Goal: Information Seeking & Learning: Learn about a topic

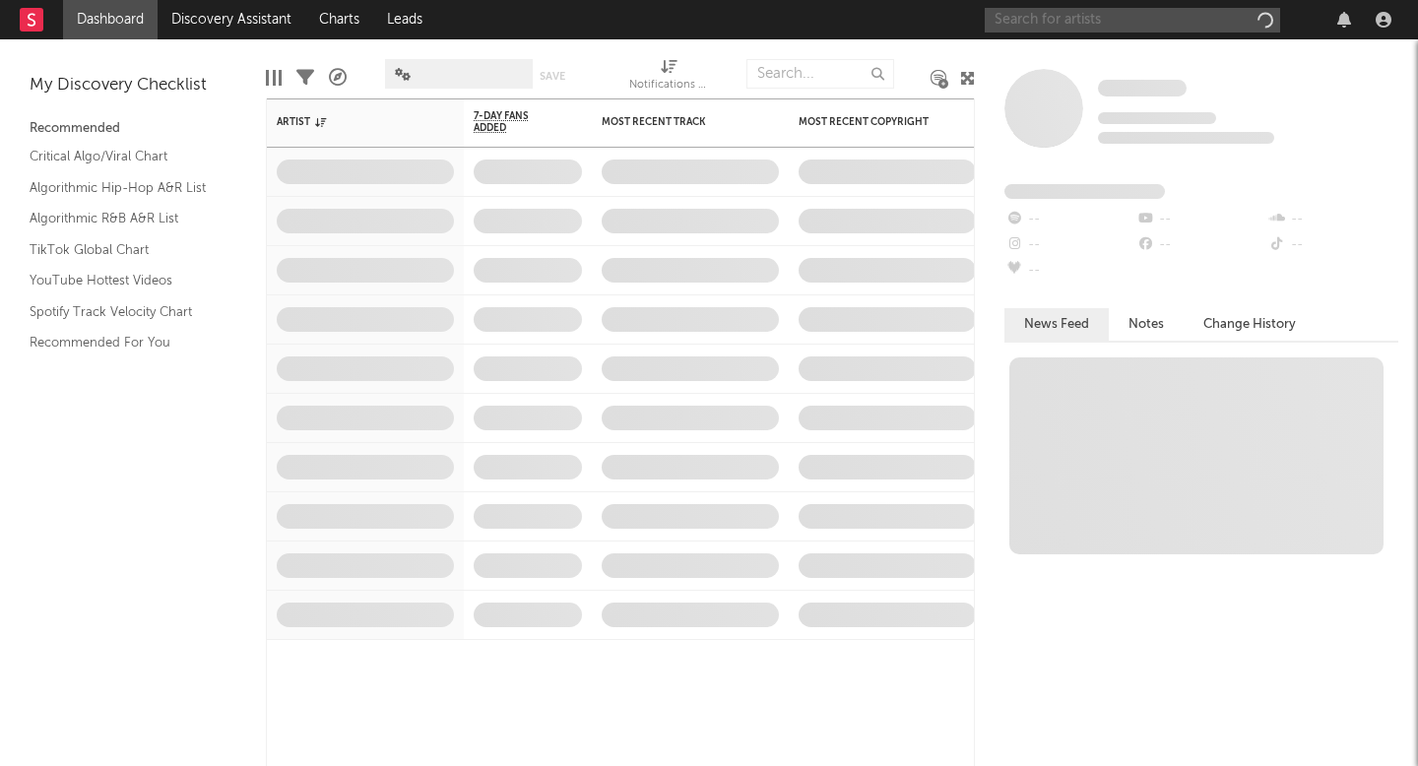
click at [1036, 16] on input "text" at bounding box center [1131, 20] width 295 height 25
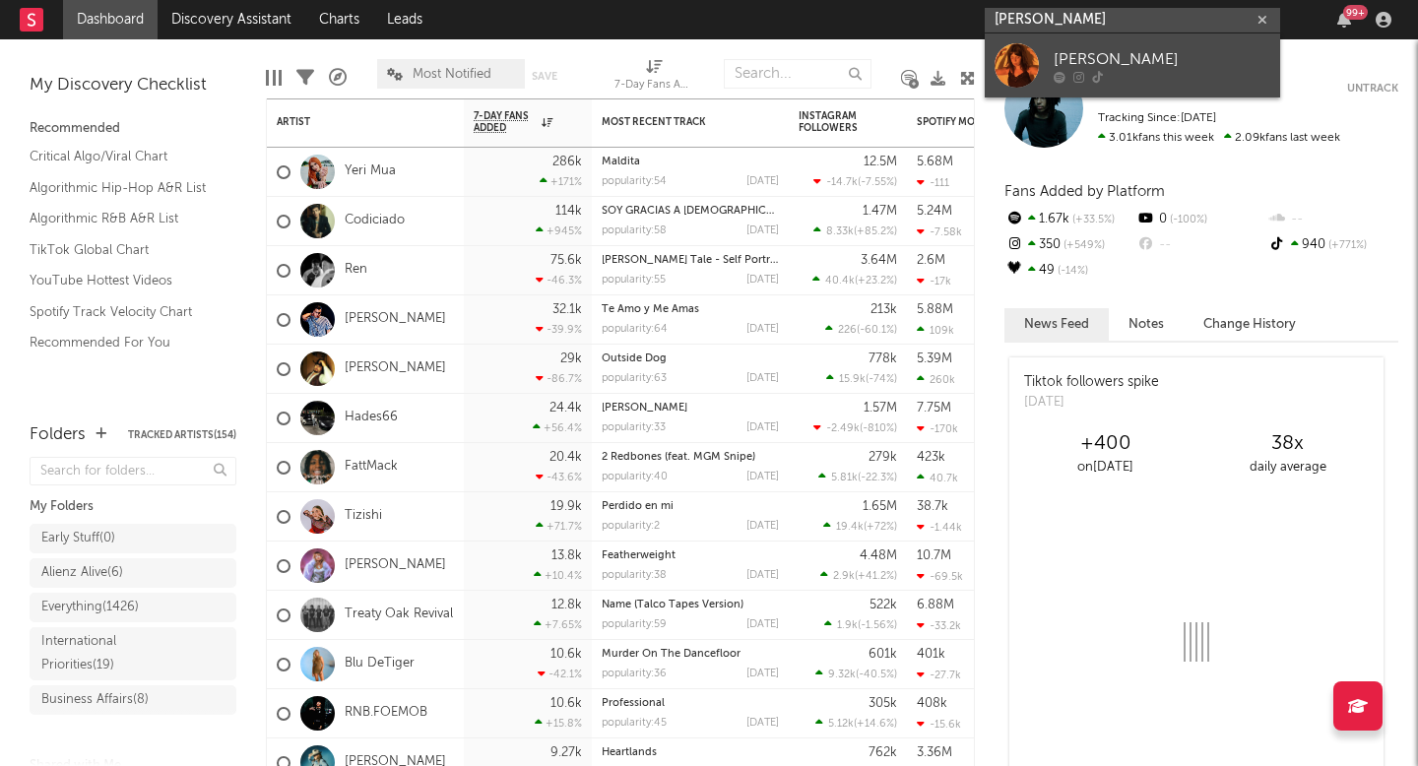
type input "[PERSON_NAME]"
click at [1070, 56] on div "[PERSON_NAME]" at bounding box center [1161, 59] width 217 height 24
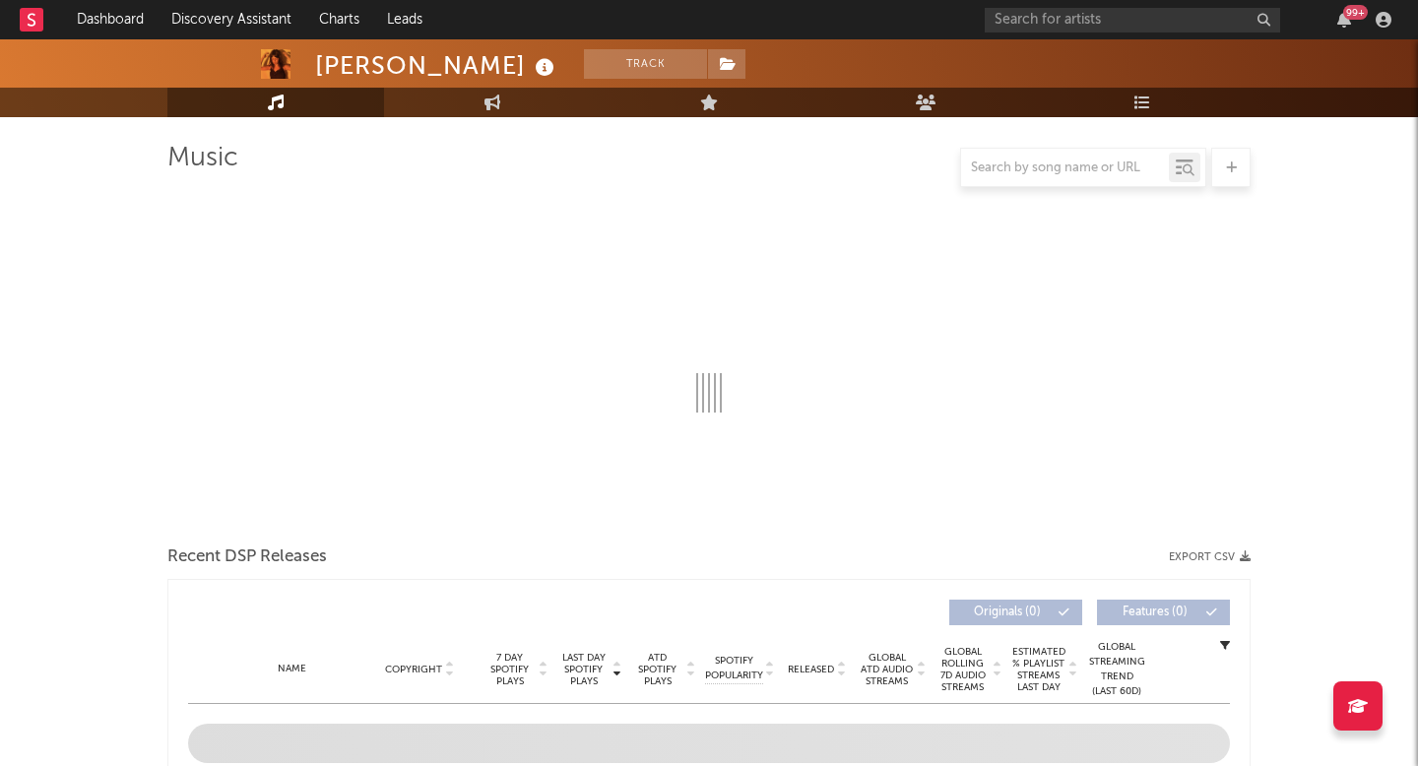
scroll to position [173, 0]
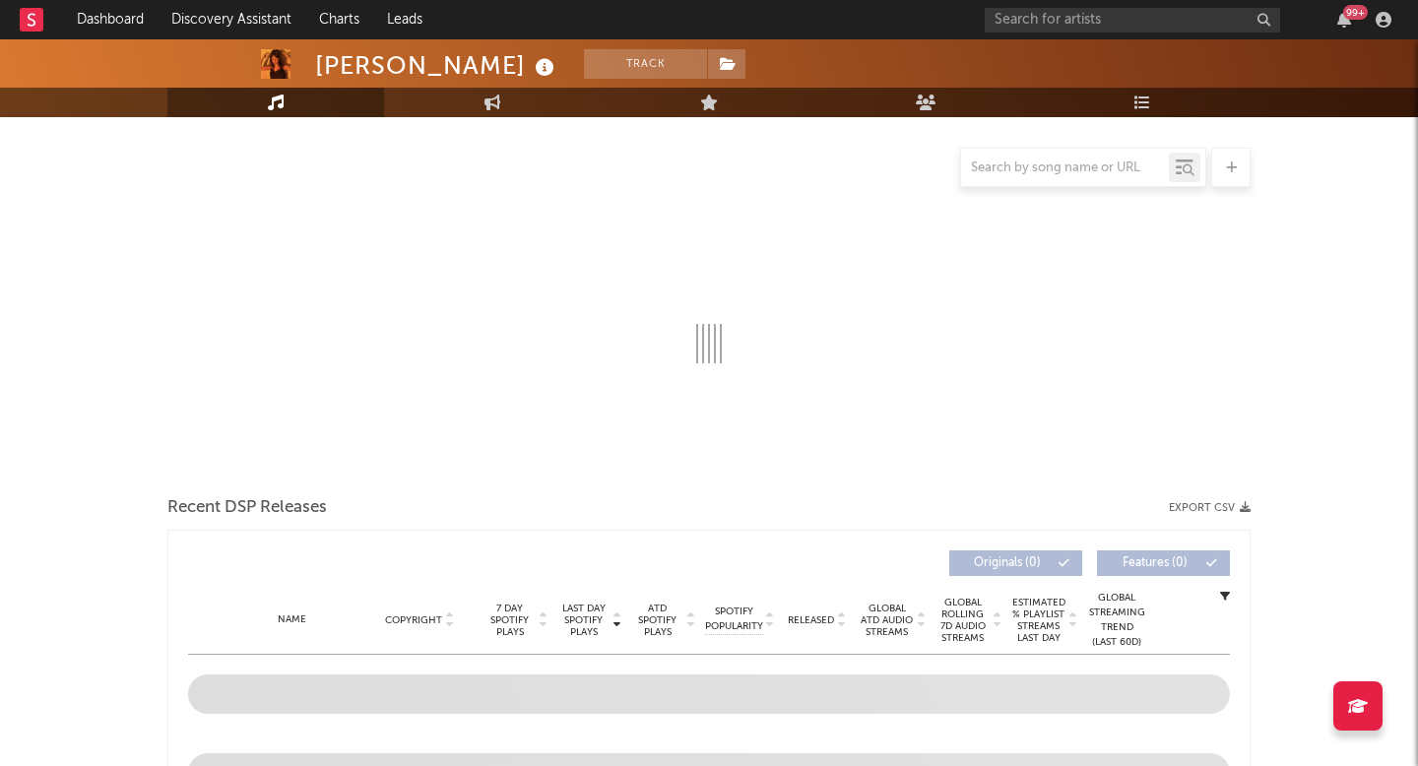
select select "1w"
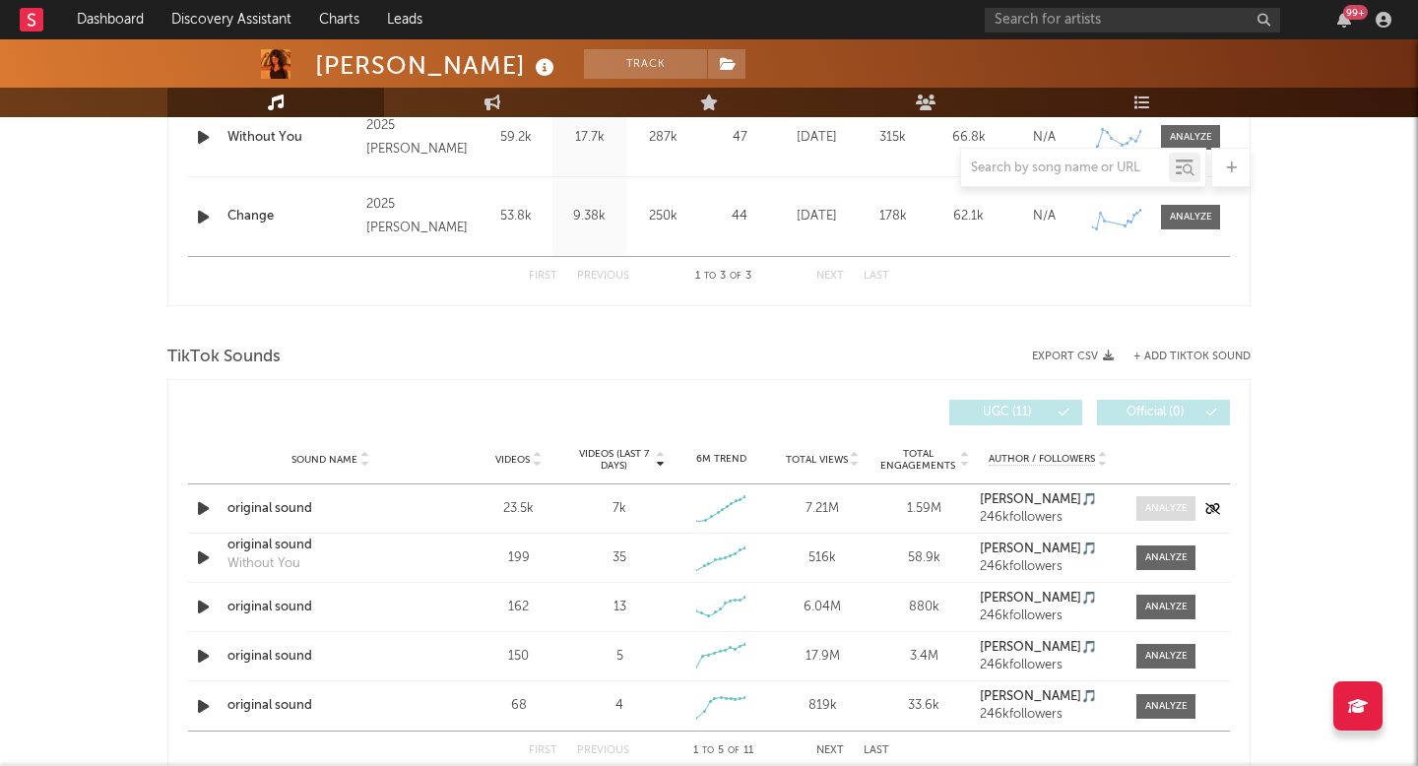
scroll to position [991, 0]
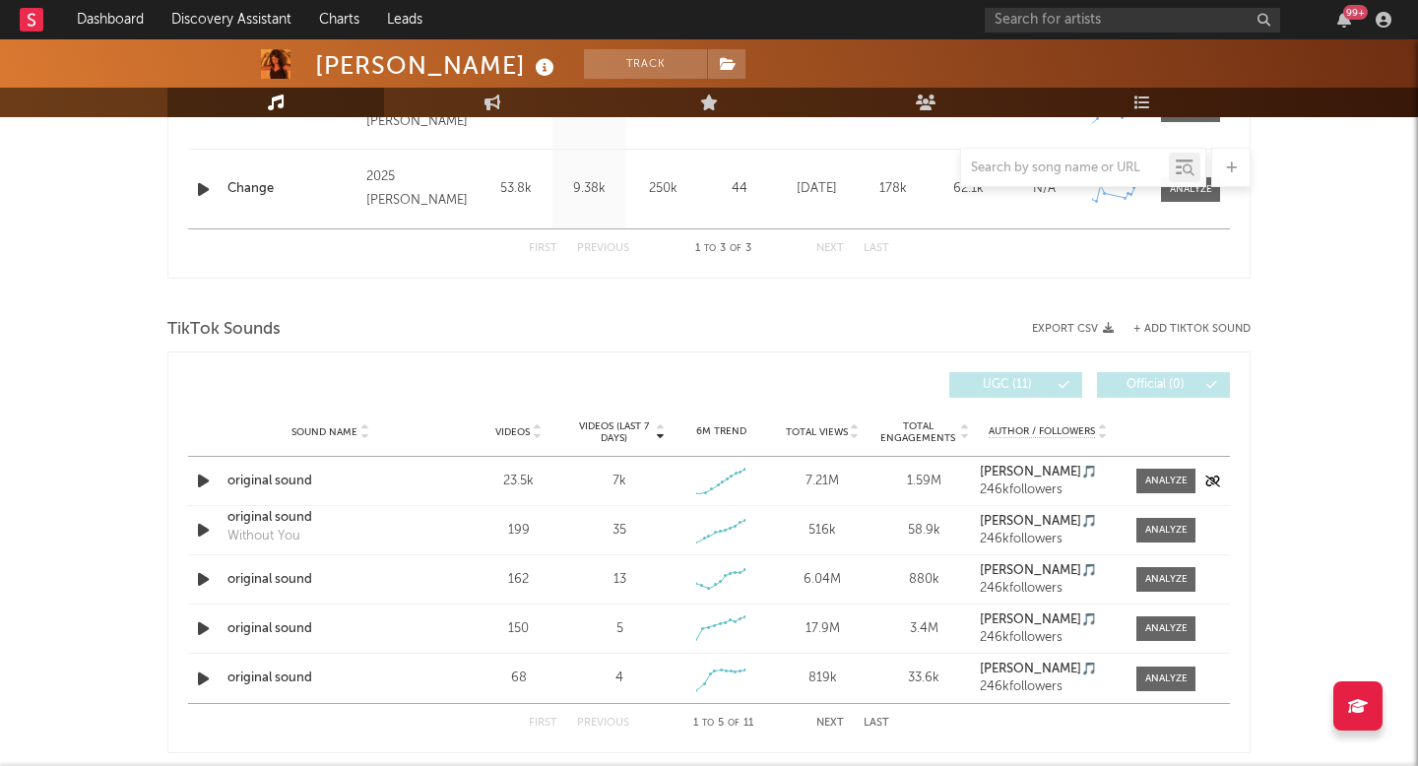
click at [1172, 497] on div "Sound Name original sound Videos 23.5k Videos (last 7 days) 7k Weekly Growth % …" at bounding box center [709, 481] width 1042 height 48
click at [1172, 479] on div at bounding box center [1166, 481] width 42 height 15
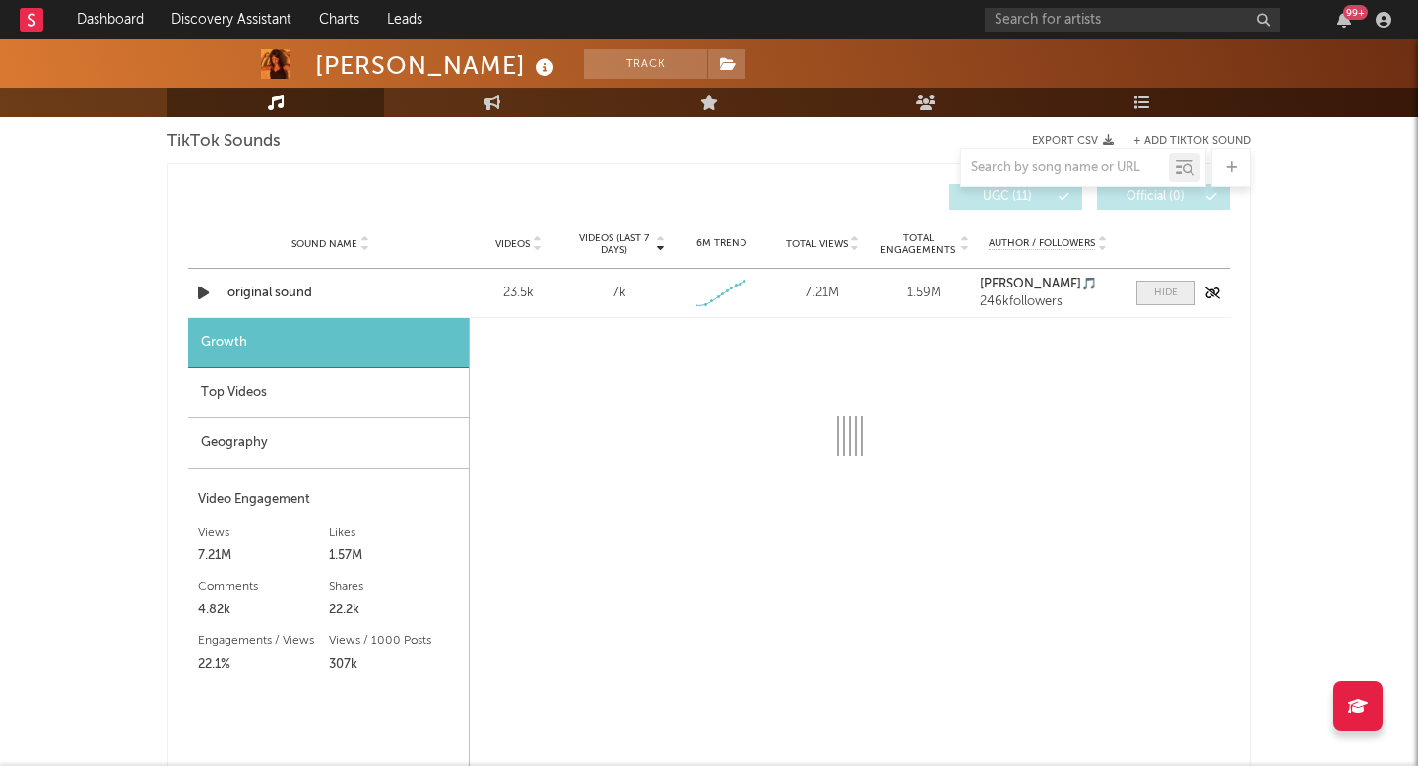
select select "1w"
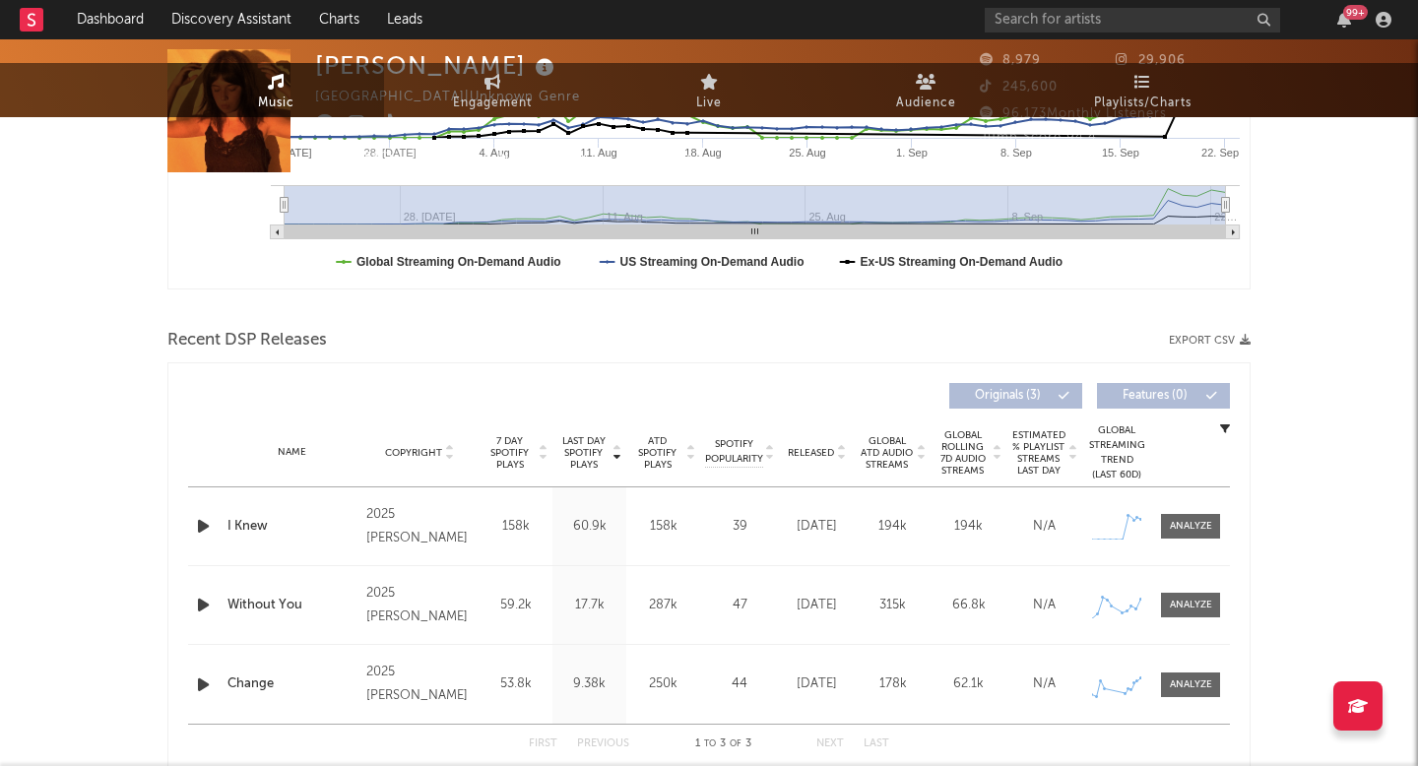
scroll to position [0, 0]
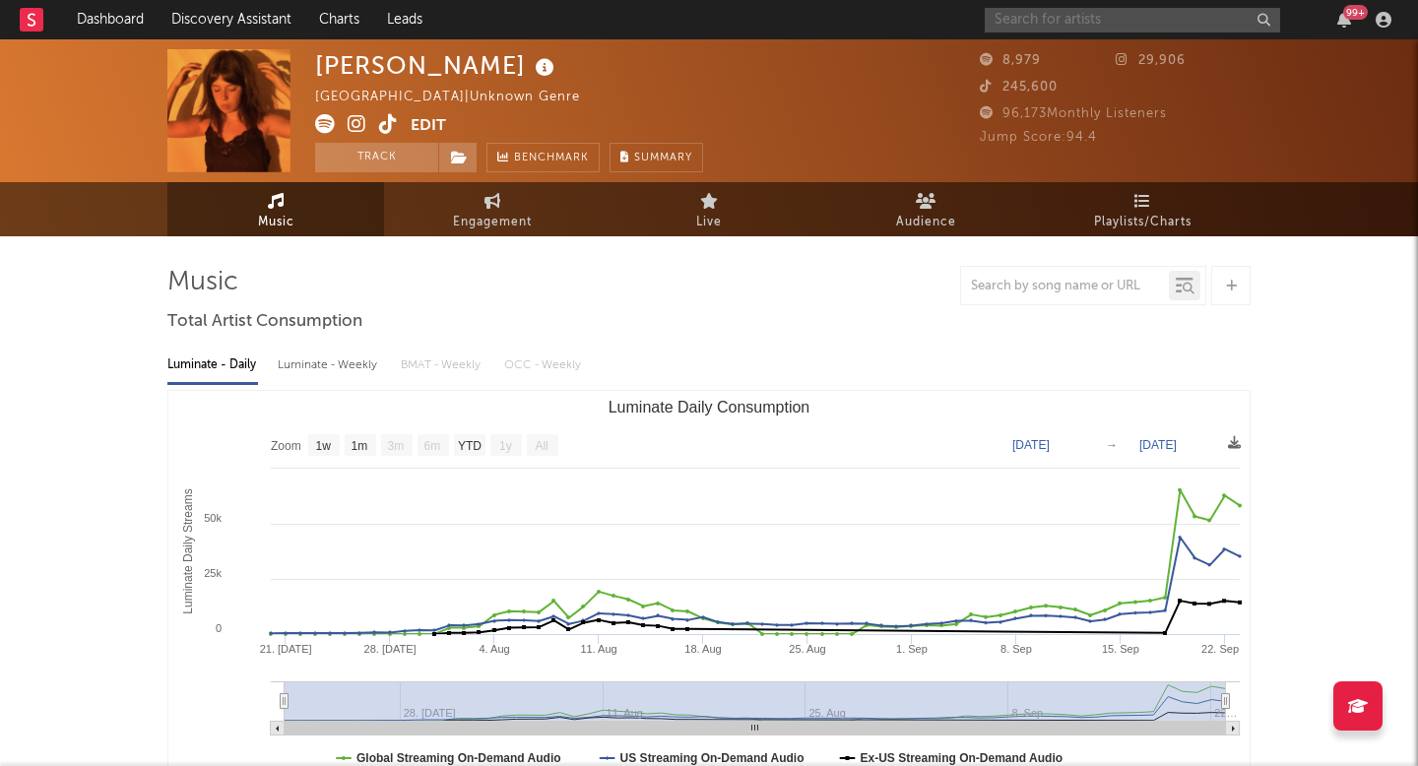
click at [1054, 12] on input "text" at bounding box center [1131, 20] width 295 height 25
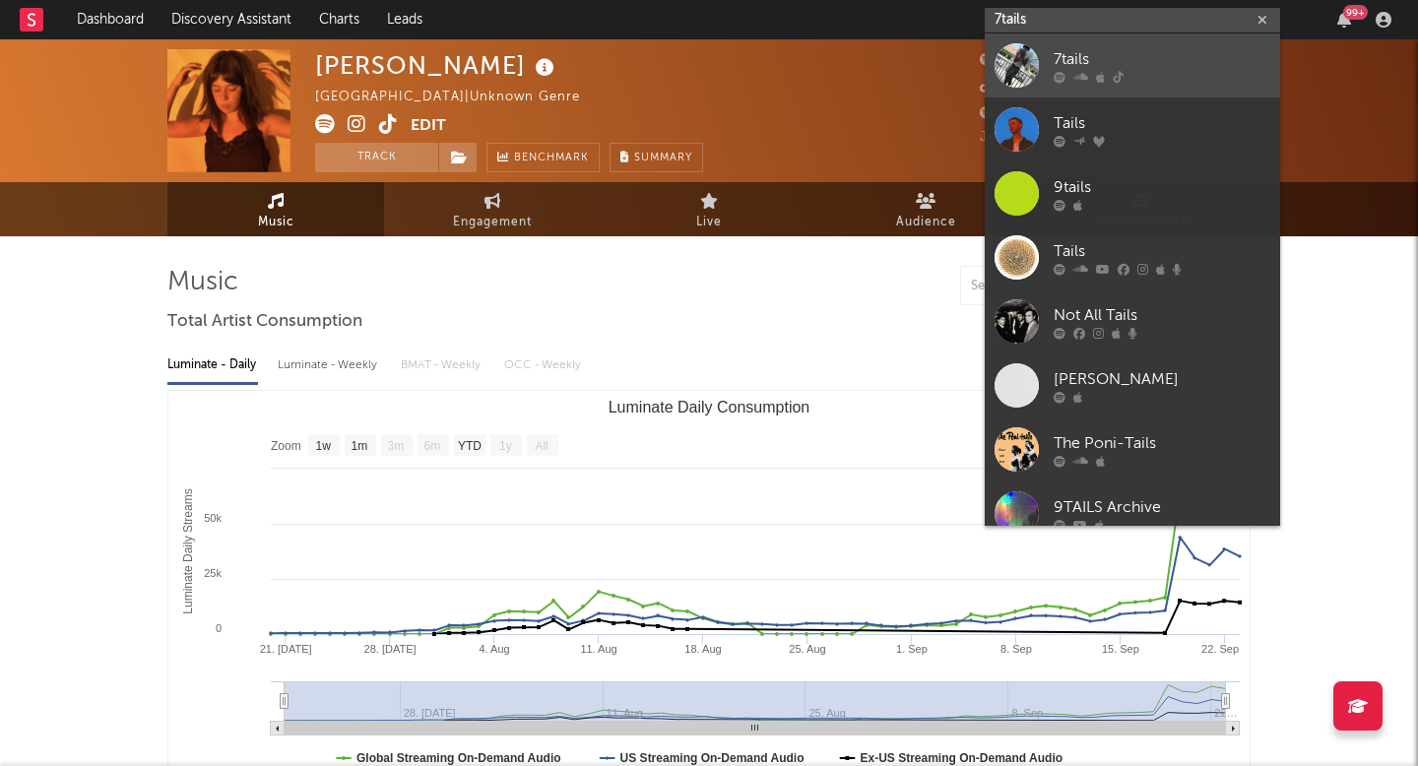
type input "7tails"
click at [1139, 65] on div "7tails" at bounding box center [1161, 59] width 217 height 24
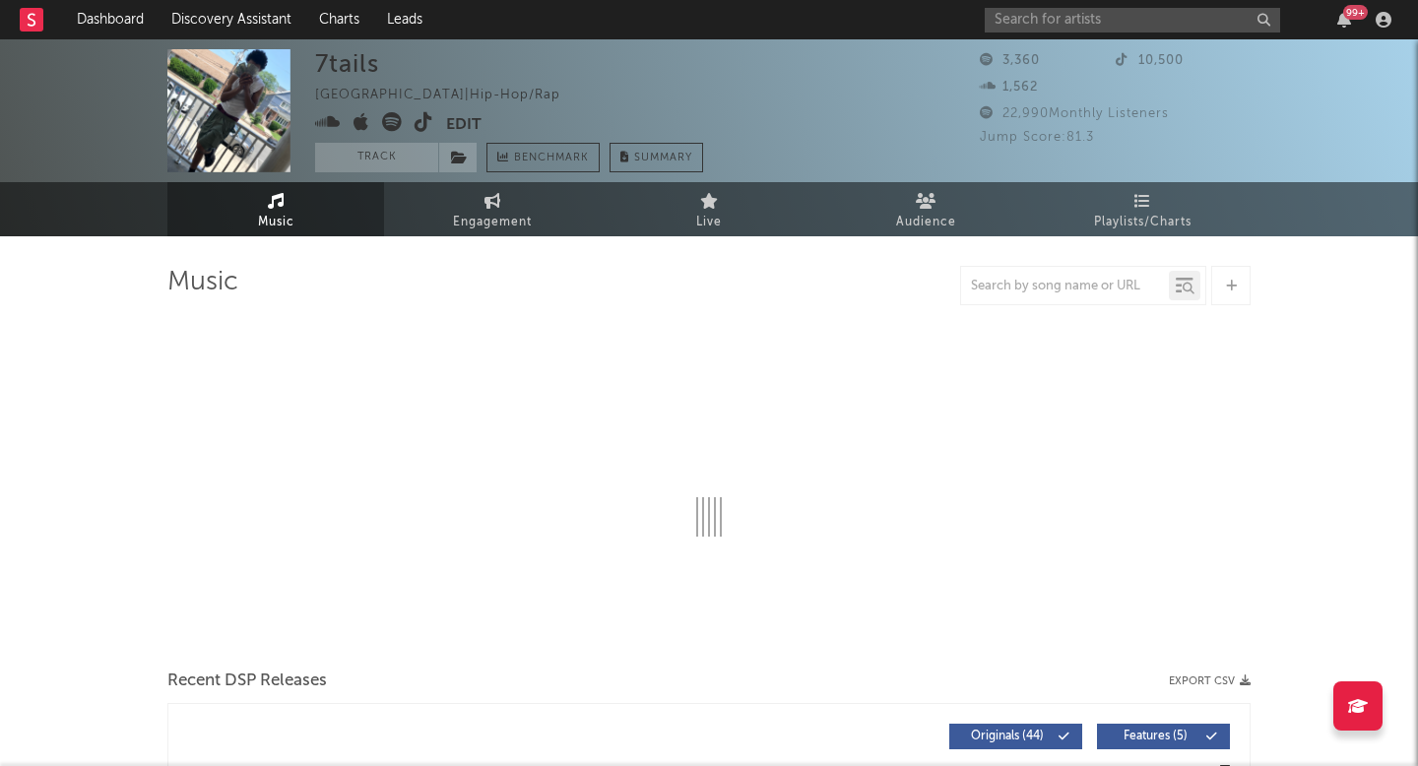
select select "6m"
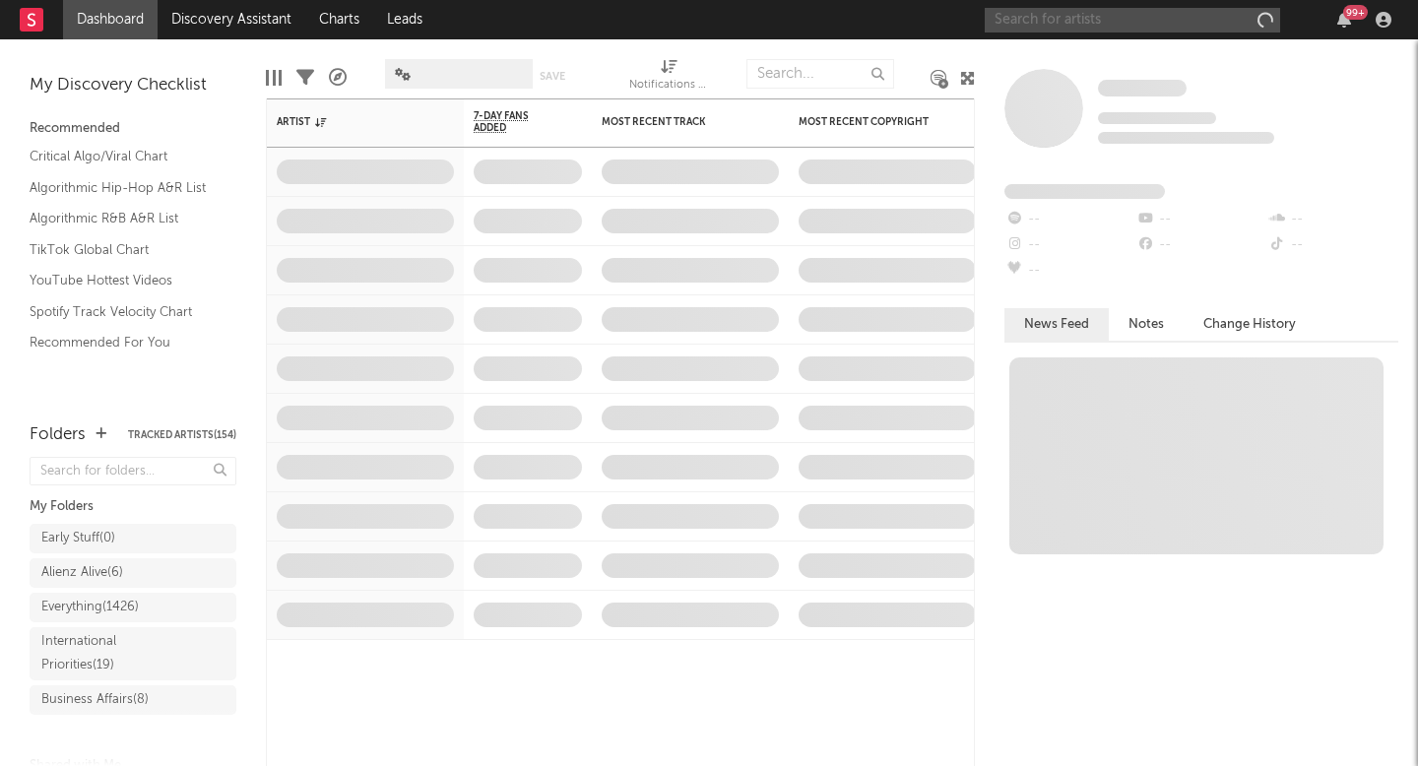
click at [1066, 27] on input "text" at bounding box center [1131, 20] width 295 height 25
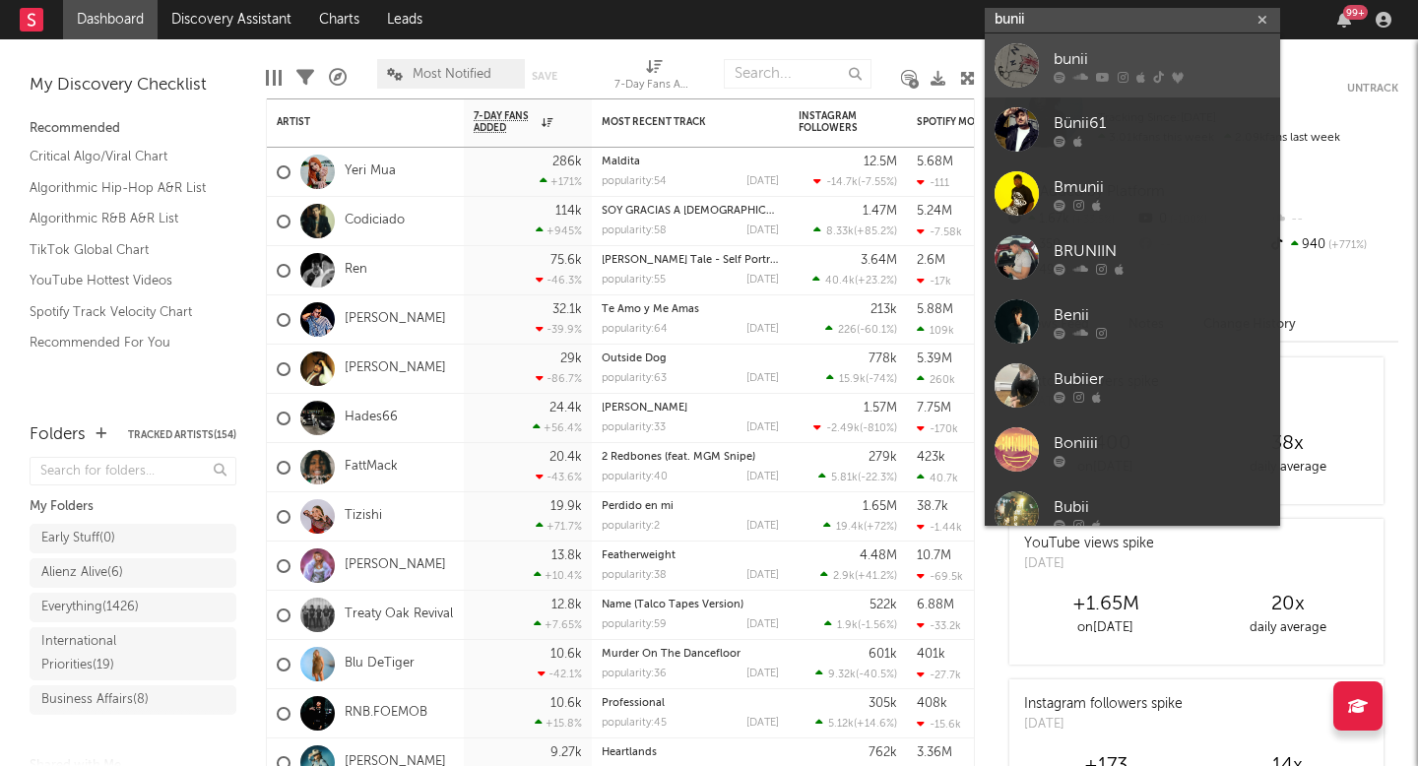
type input "bunii"
click at [1054, 58] on div "bunii" at bounding box center [1161, 59] width 217 height 24
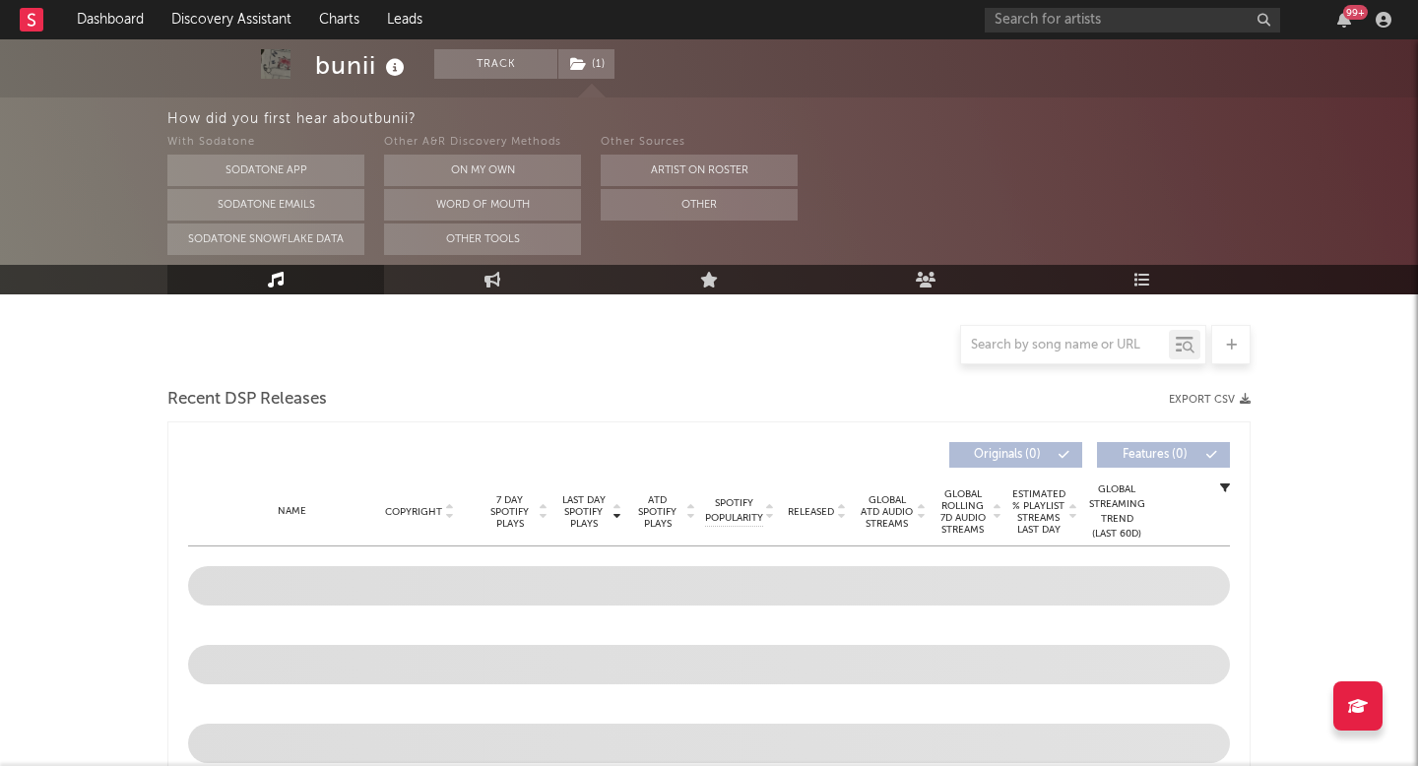
scroll to position [469, 0]
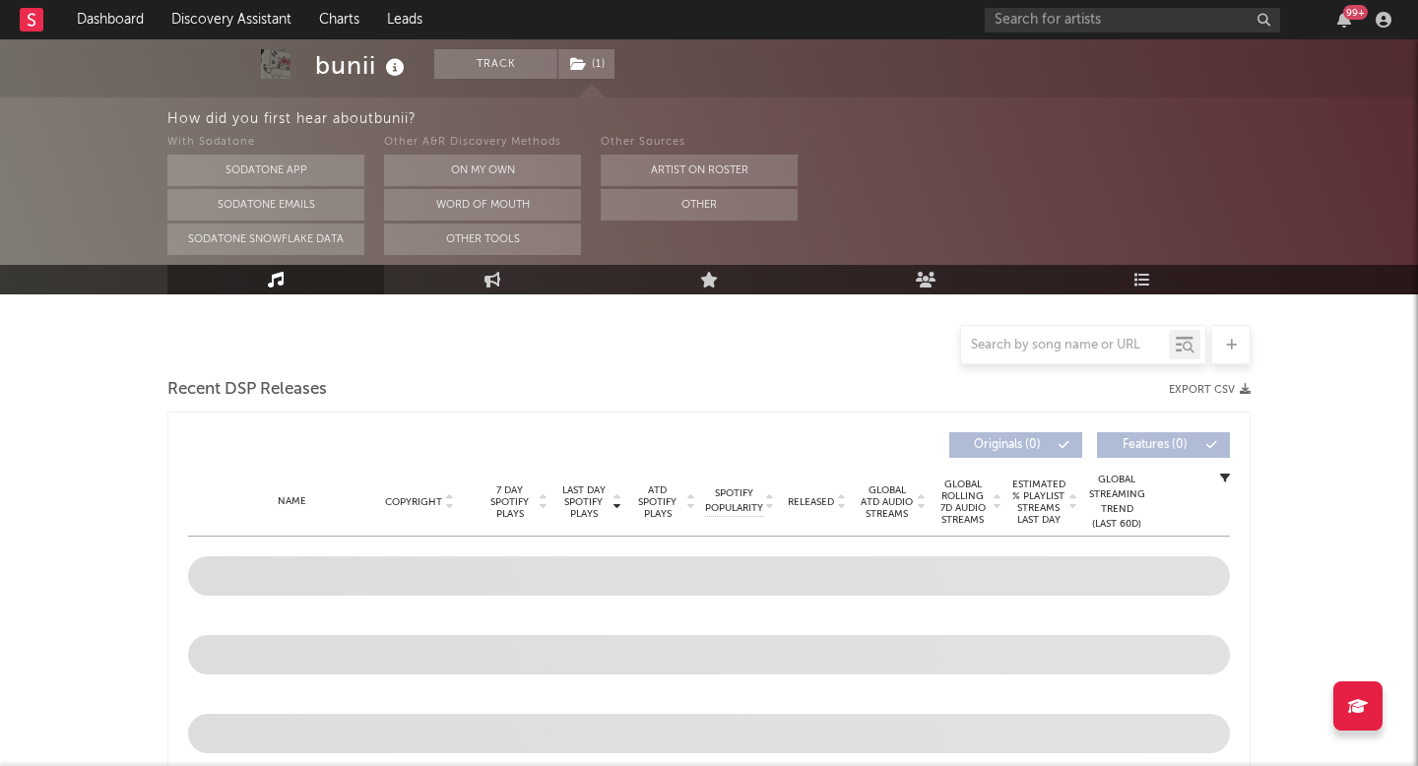
select select "6m"
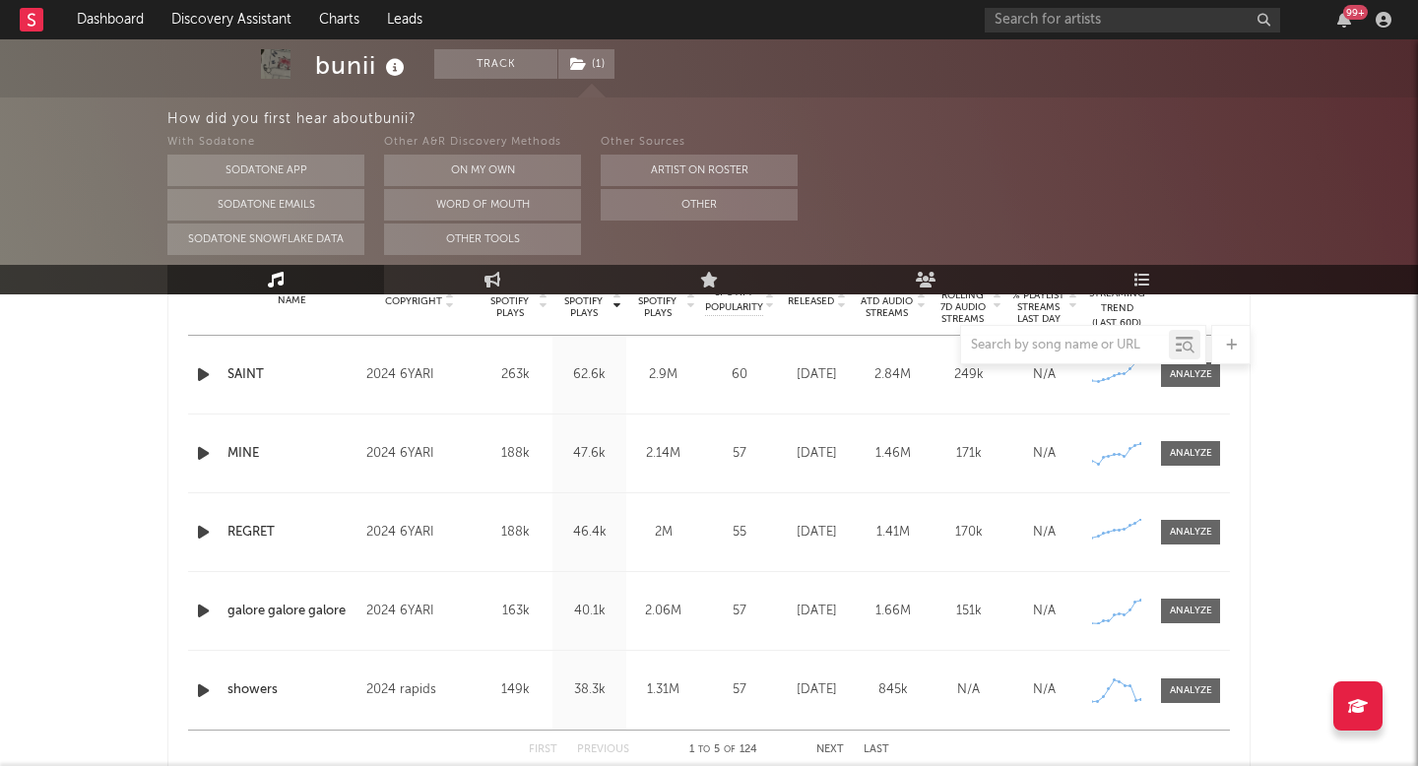
scroll to position [826, 0]
click at [198, 378] on icon "button" at bounding box center [203, 373] width 21 height 25
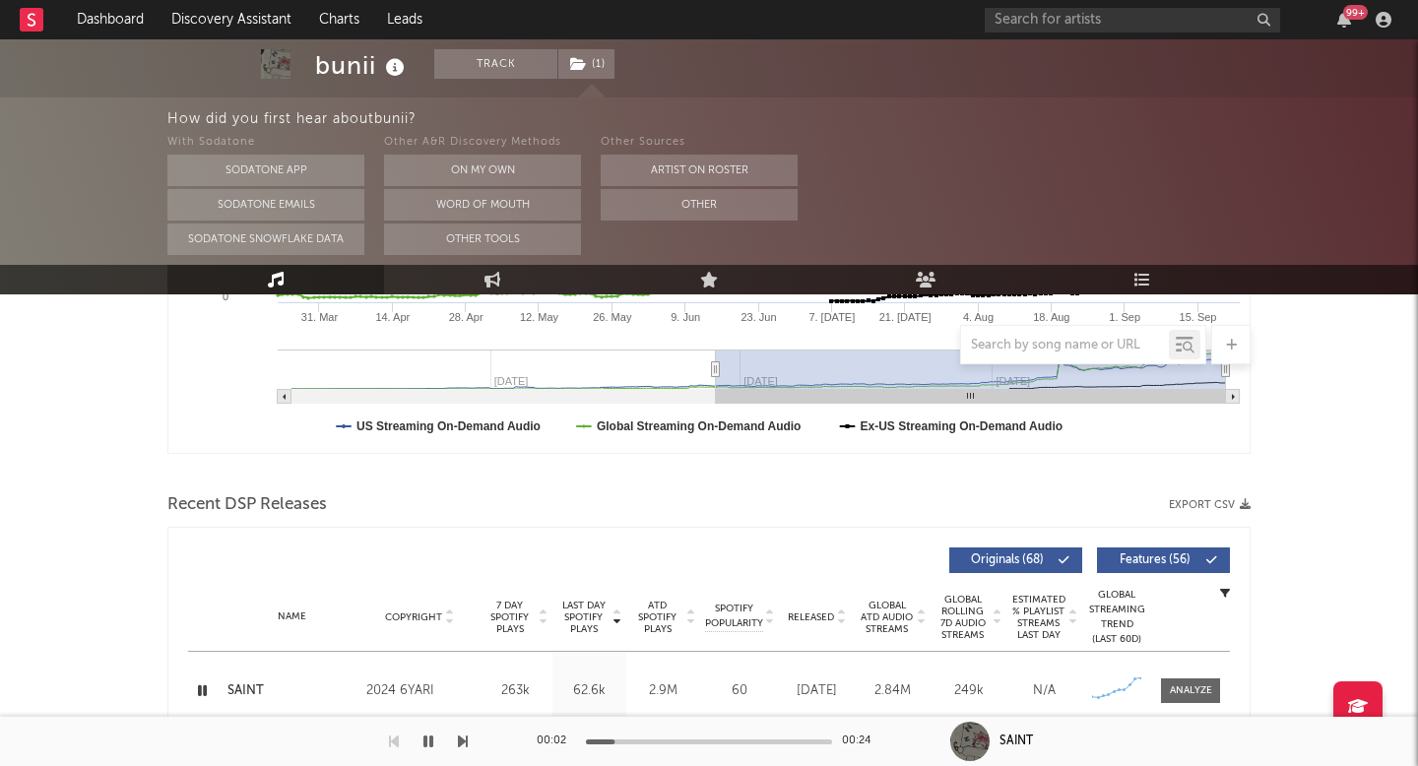
scroll to position [0, 0]
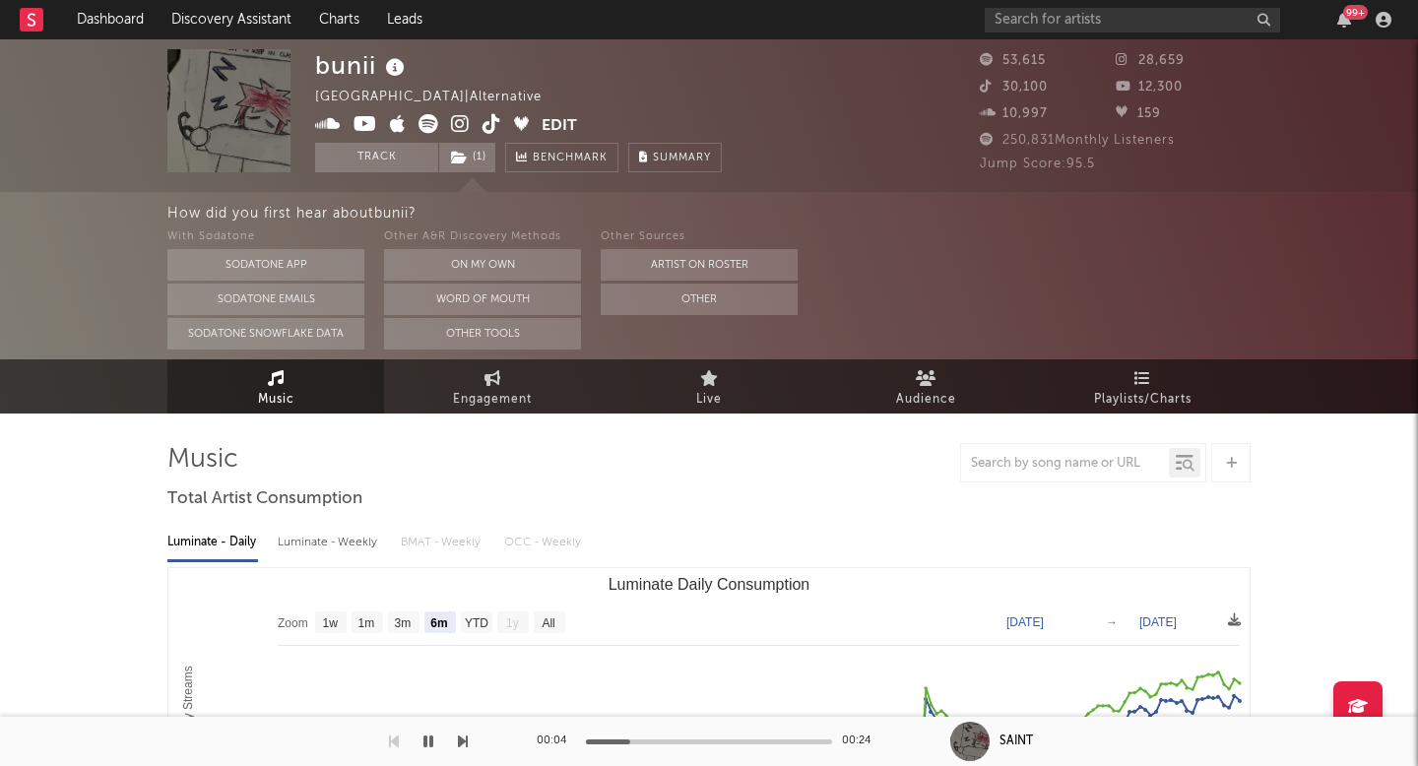
click at [489, 121] on icon at bounding box center [491, 124] width 19 height 20
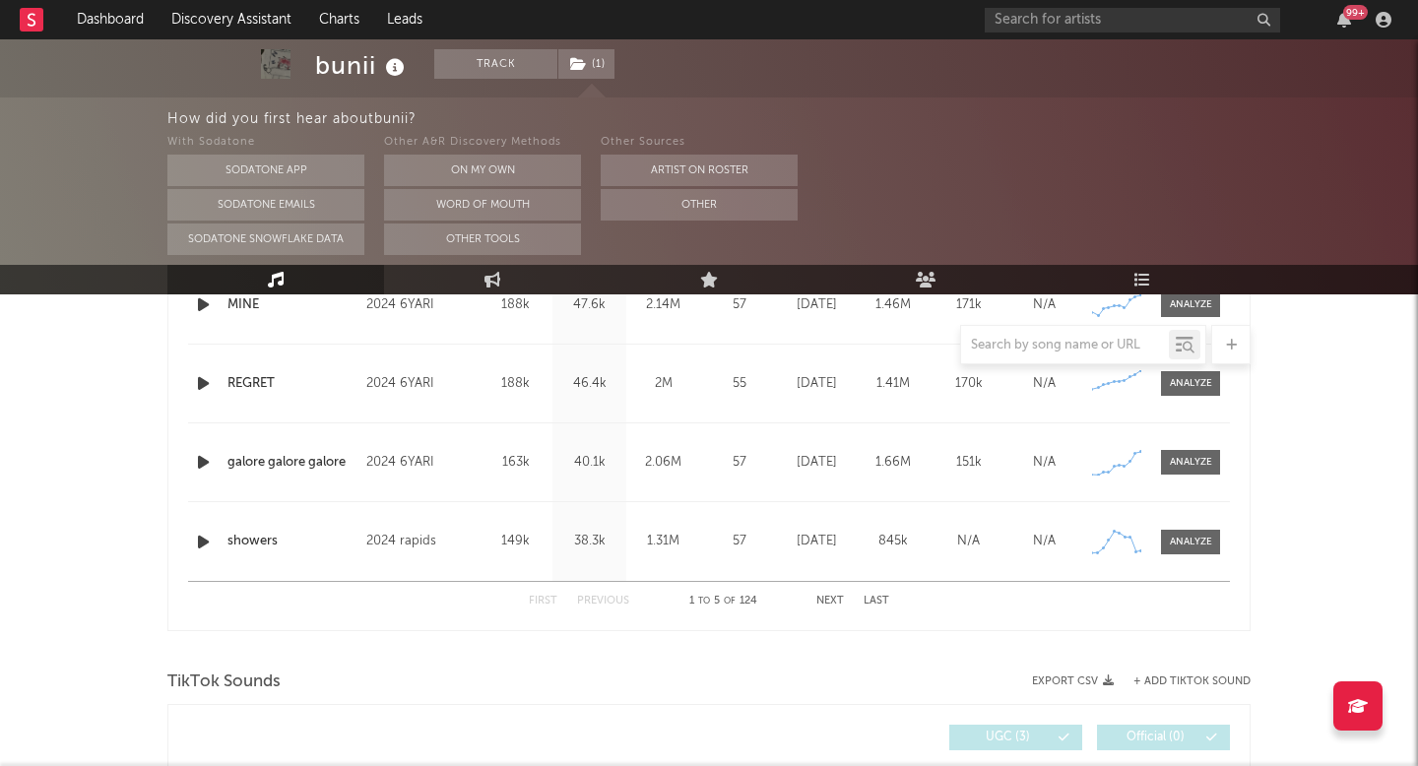
scroll to position [991, 0]
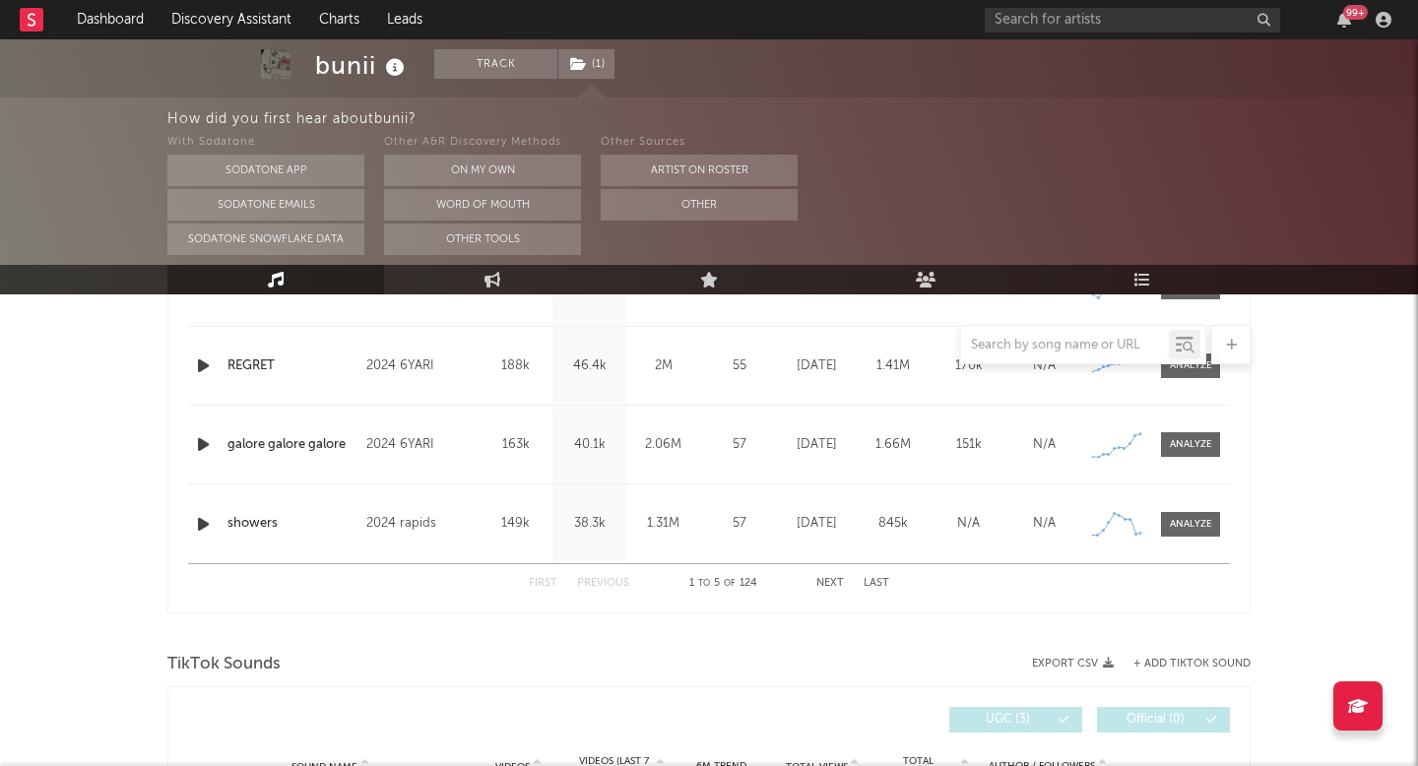
click at [204, 521] on icon "button" at bounding box center [203, 524] width 21 height 25
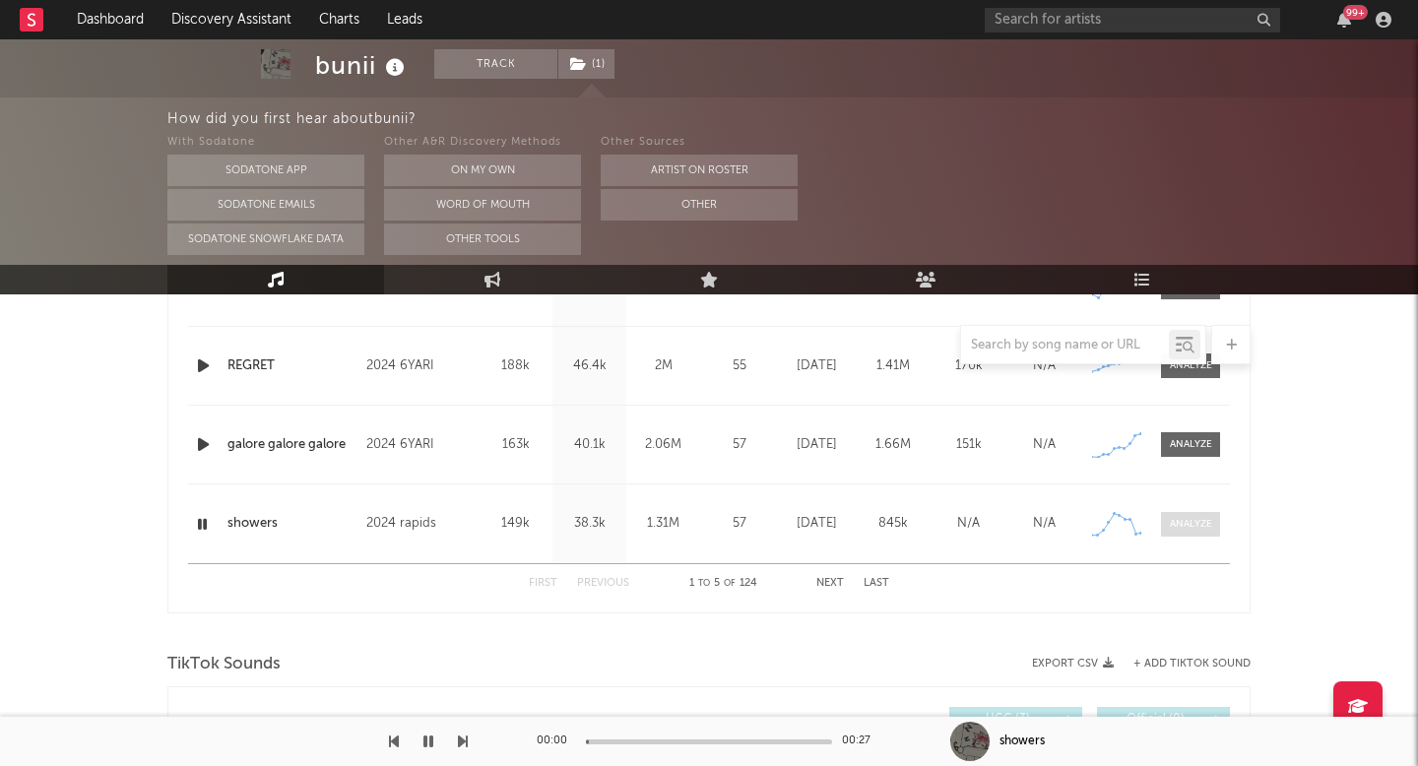
click at [1199, 517] on div at bounding box center [1191, 524] width 42 height 15
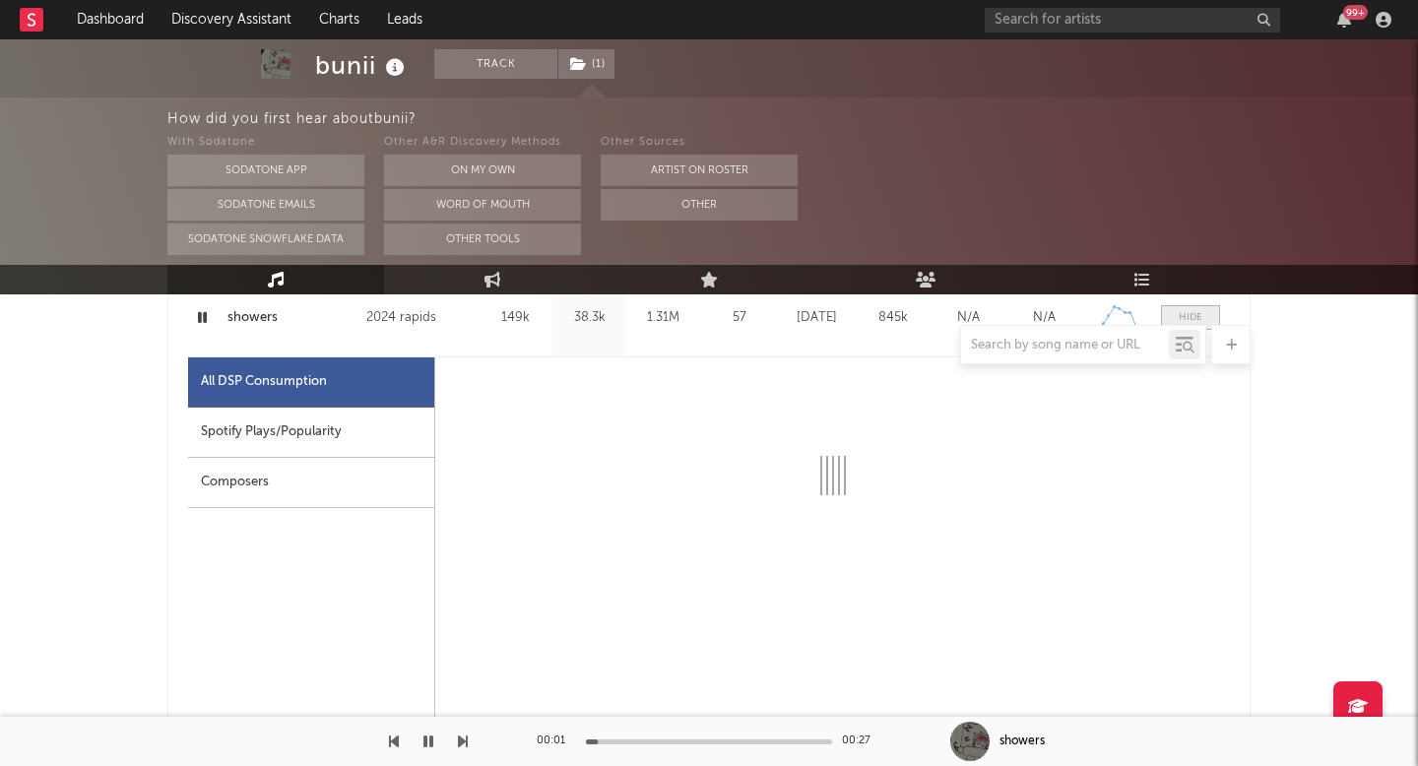
select select "1w"
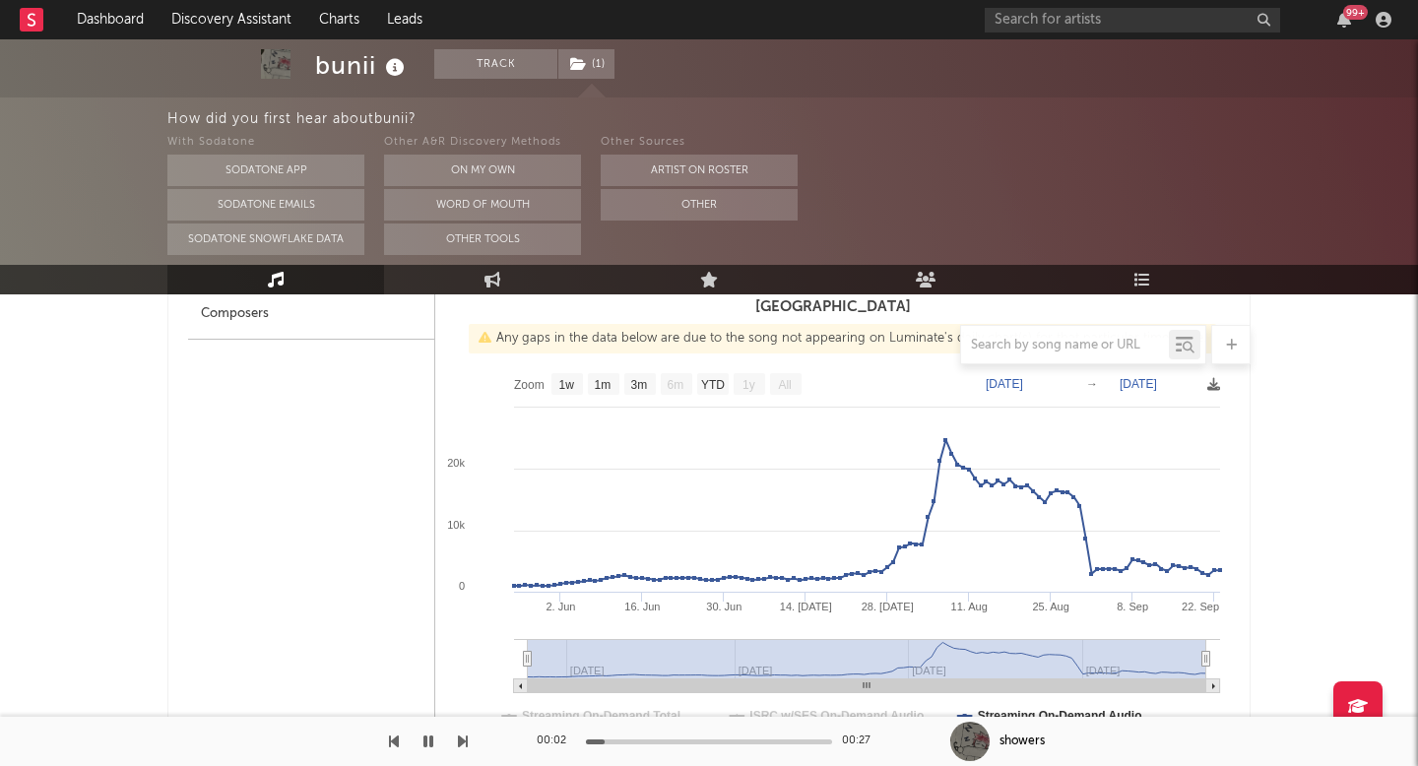
scroll to position [1446, 0]
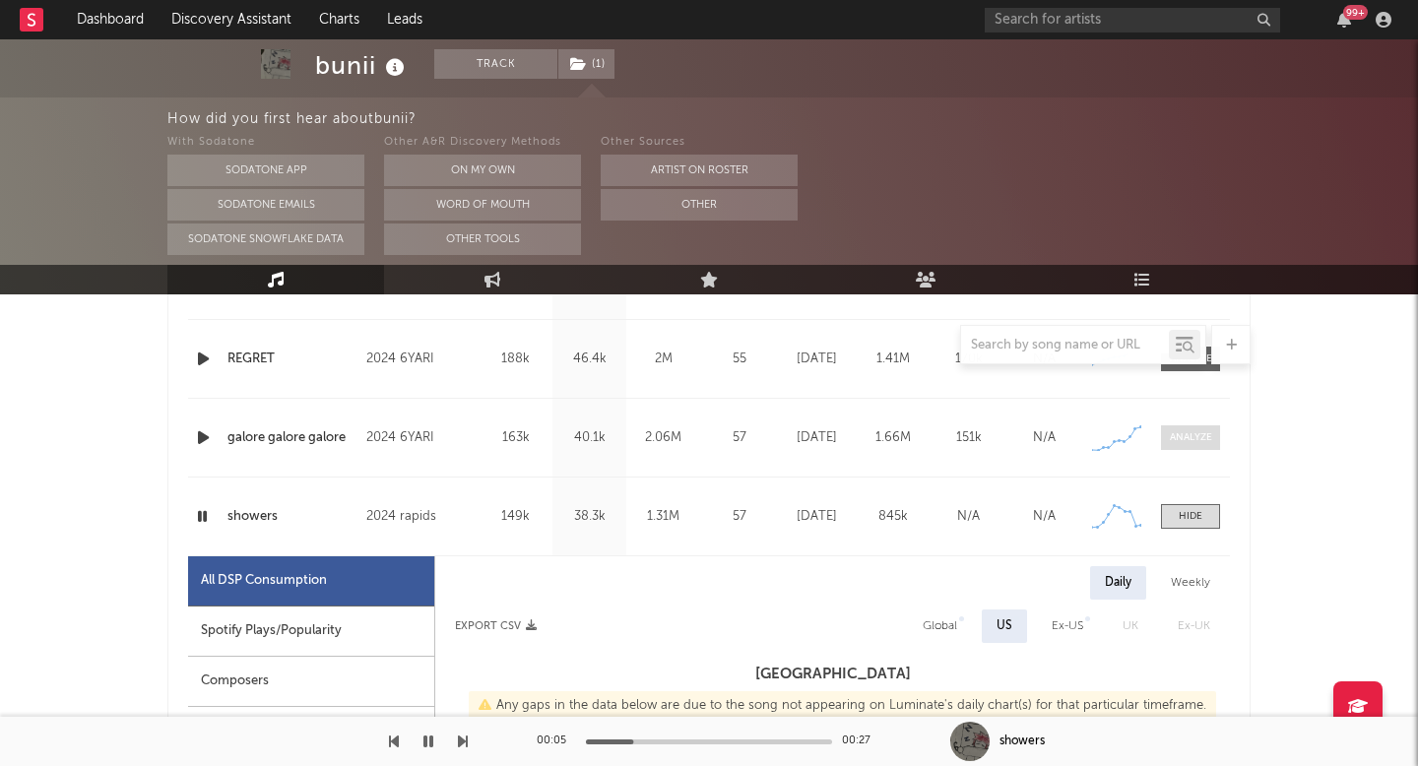
click at [1190, 441] on div at bounding box center [1191, 437] width 42 height 15
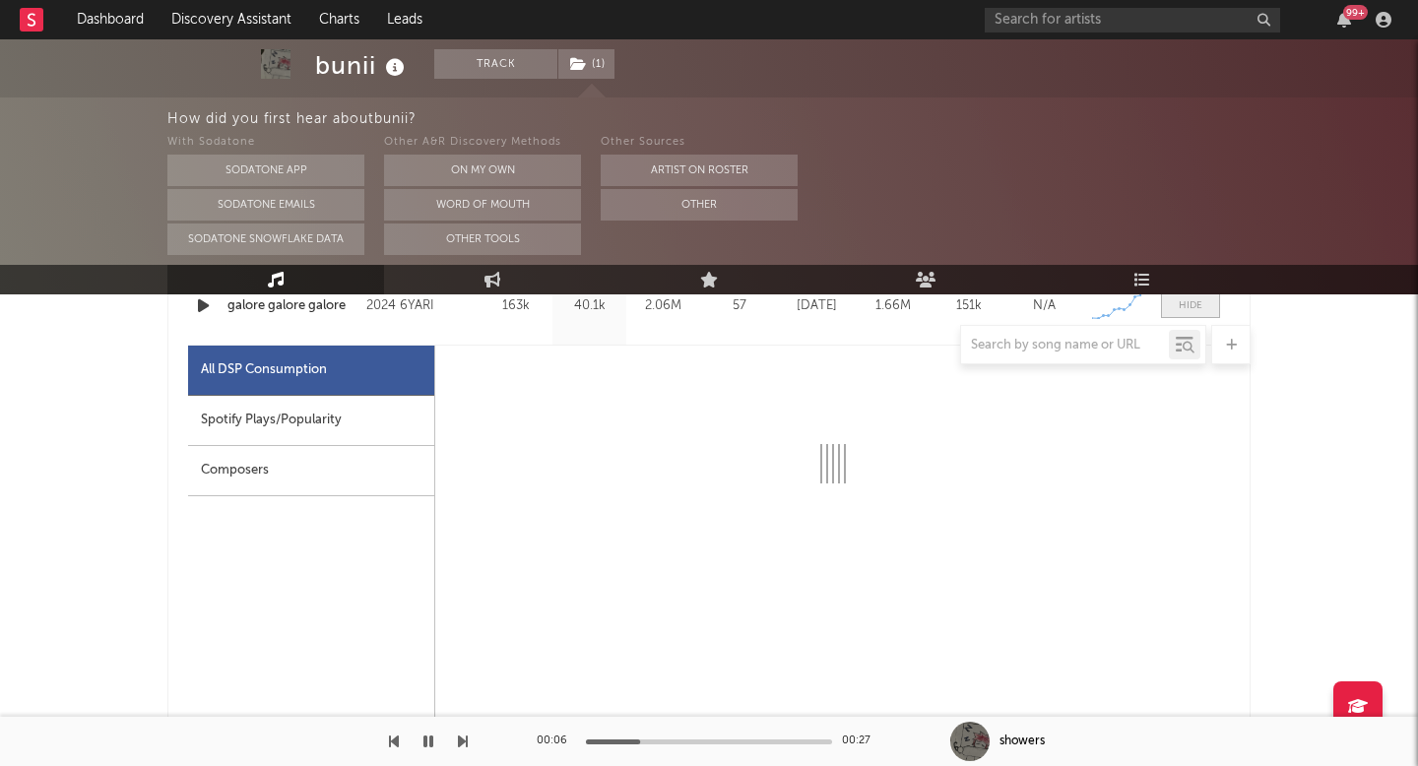
scroll to position [1144, 0]
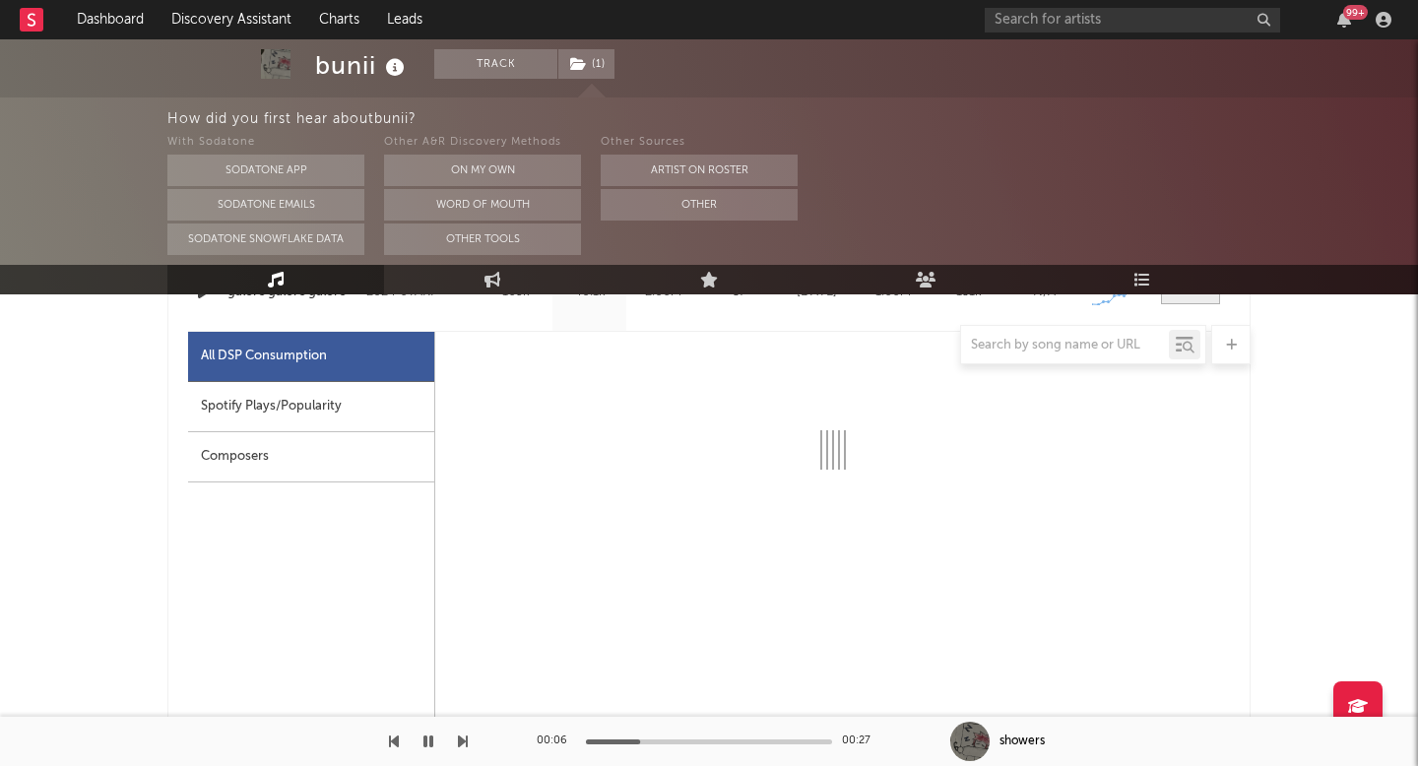
select select "6m"
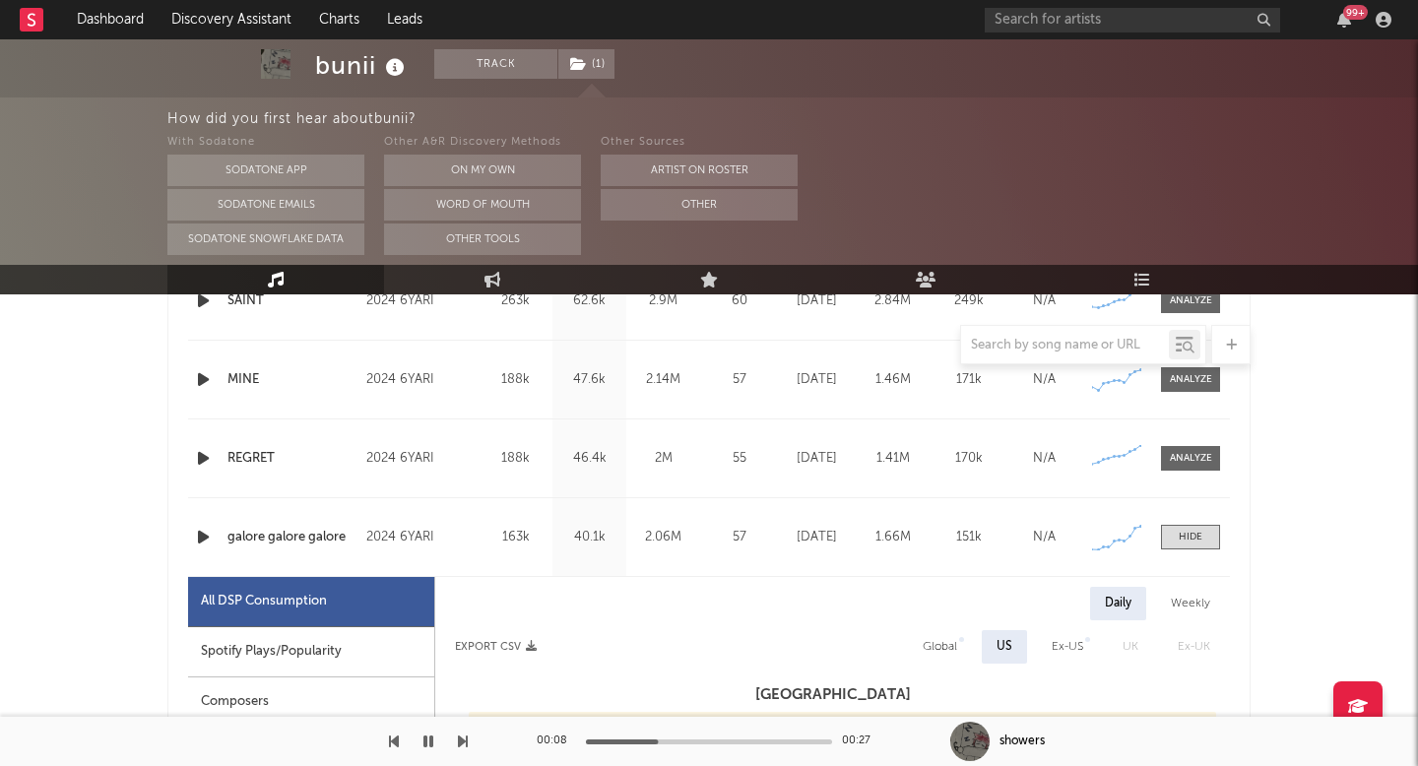
scroll to position [895, 0]
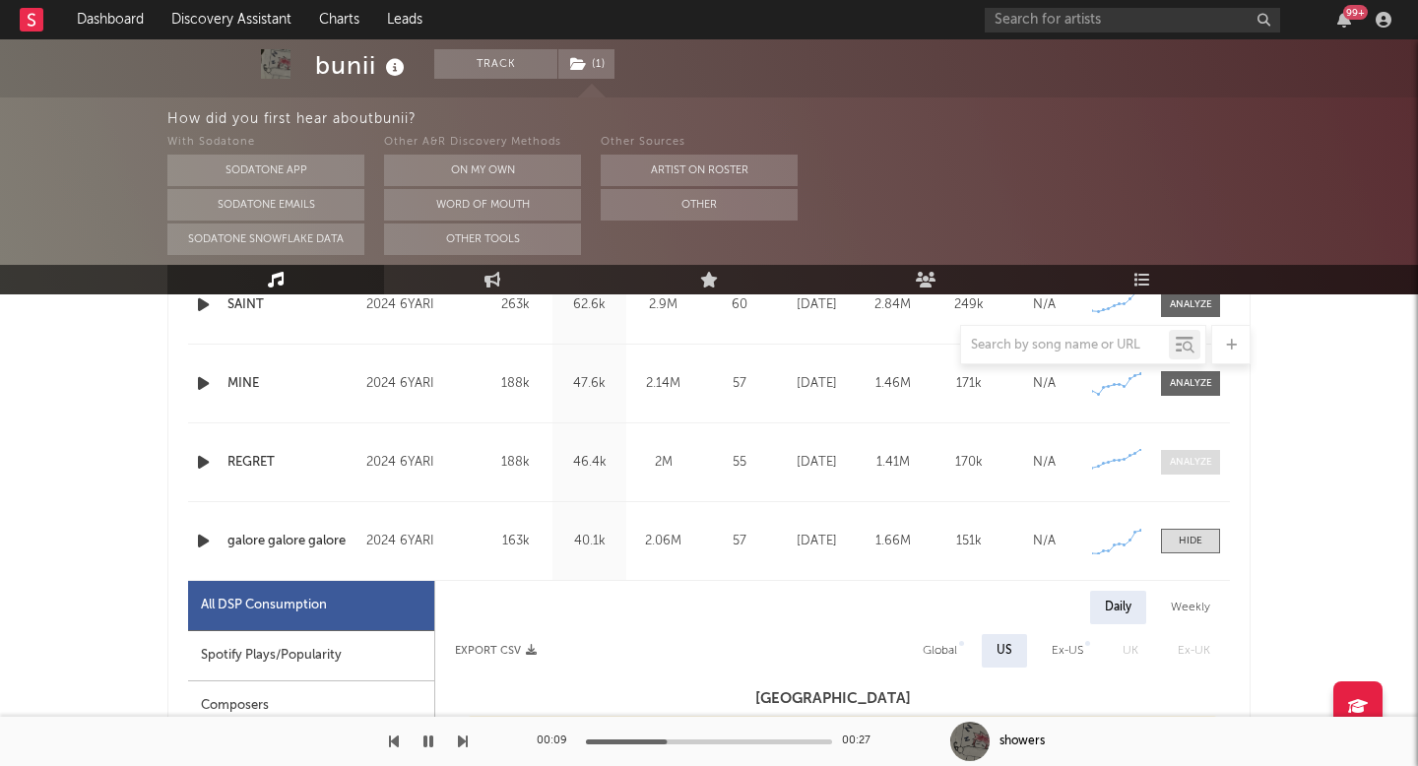
click at [1187, 463] on div at bounding box center [1191, 462] width 42 height 15
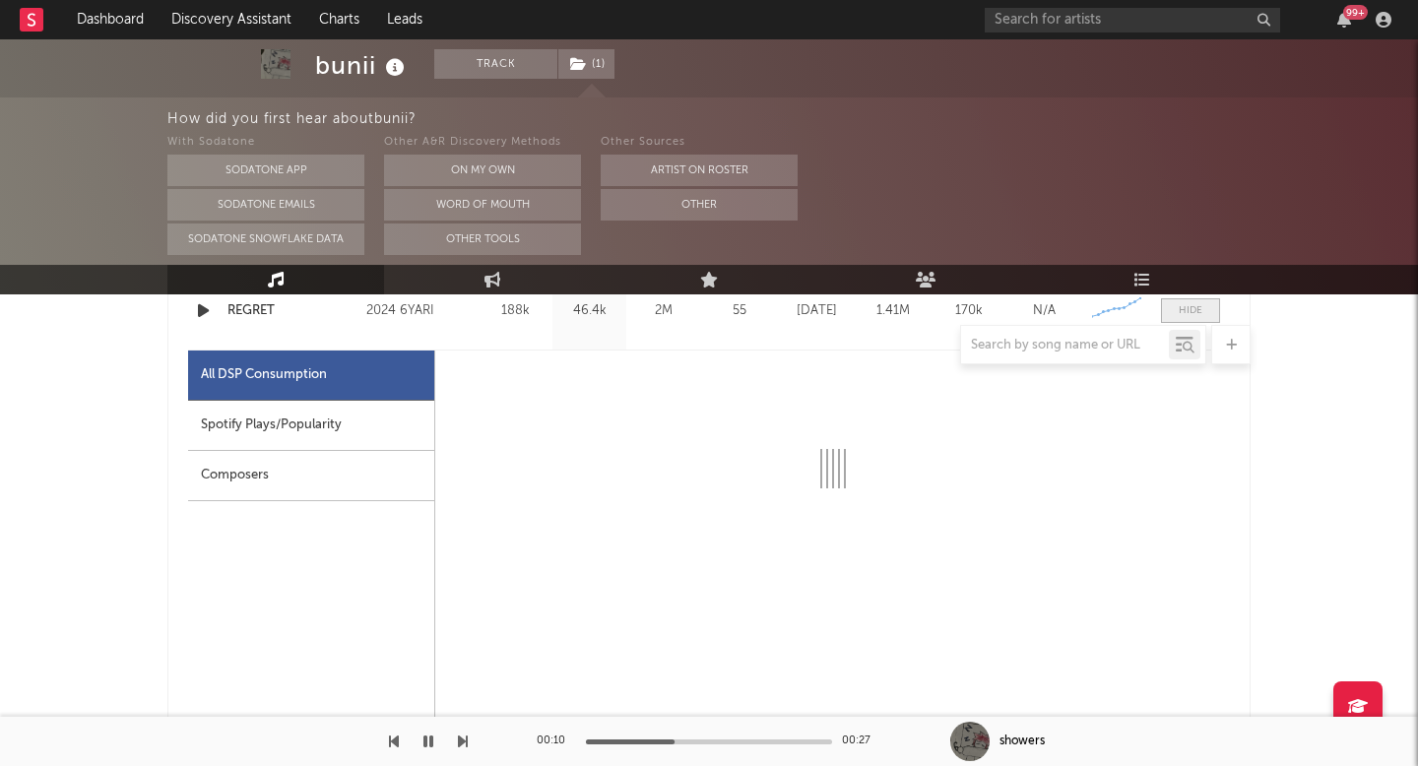
scroll to position [1056, 0]
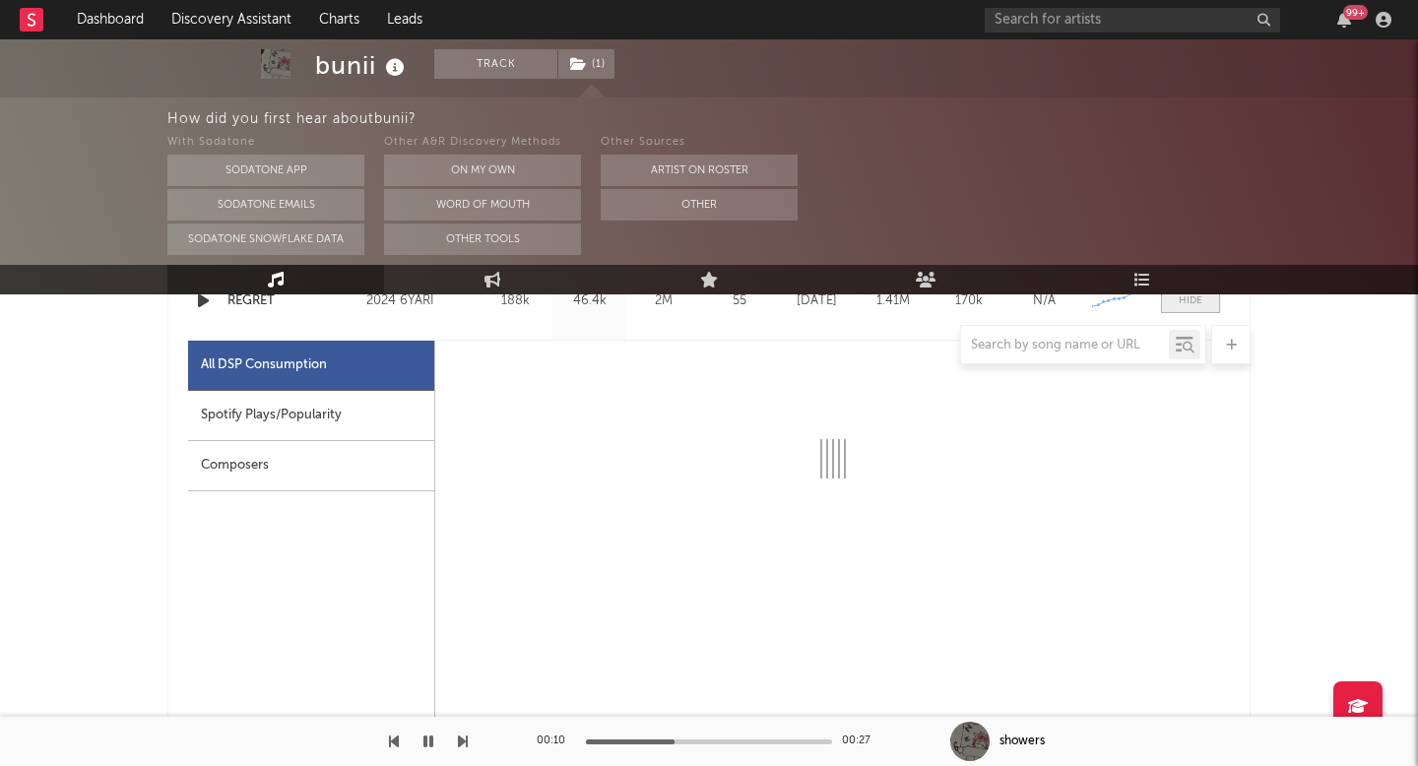
select select "6m"
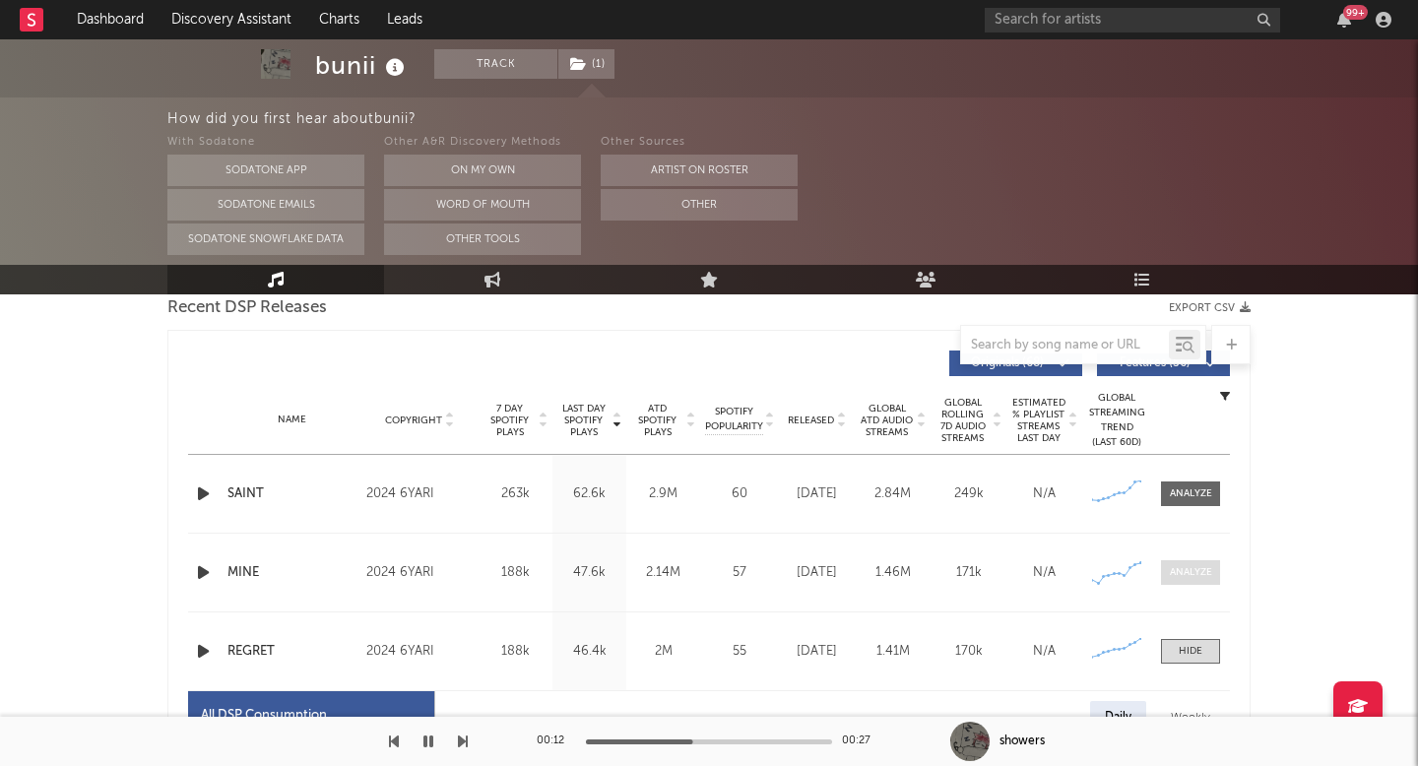
click at [1190, 566] on div at bounding box center [1191, 572] width 42 height 15
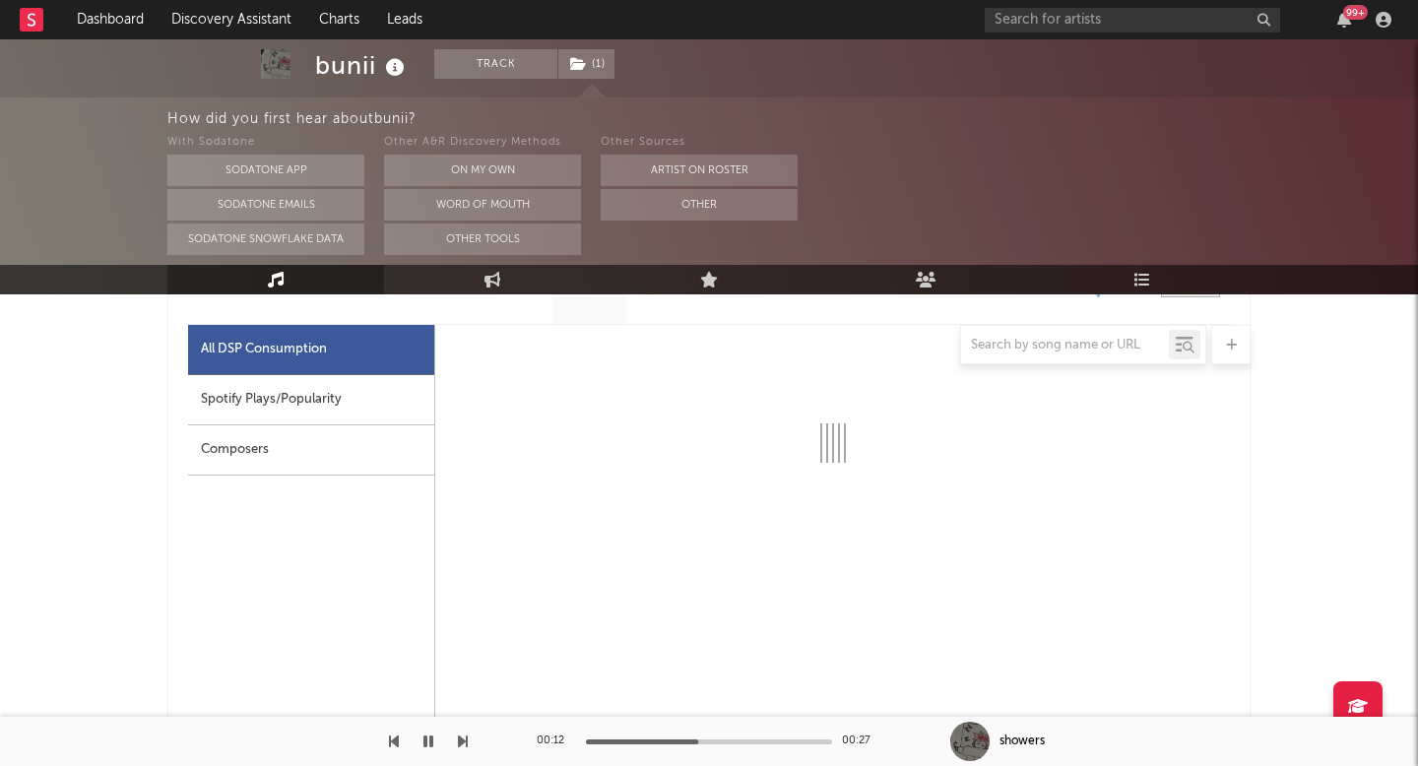
scroll to position [1098, 0]
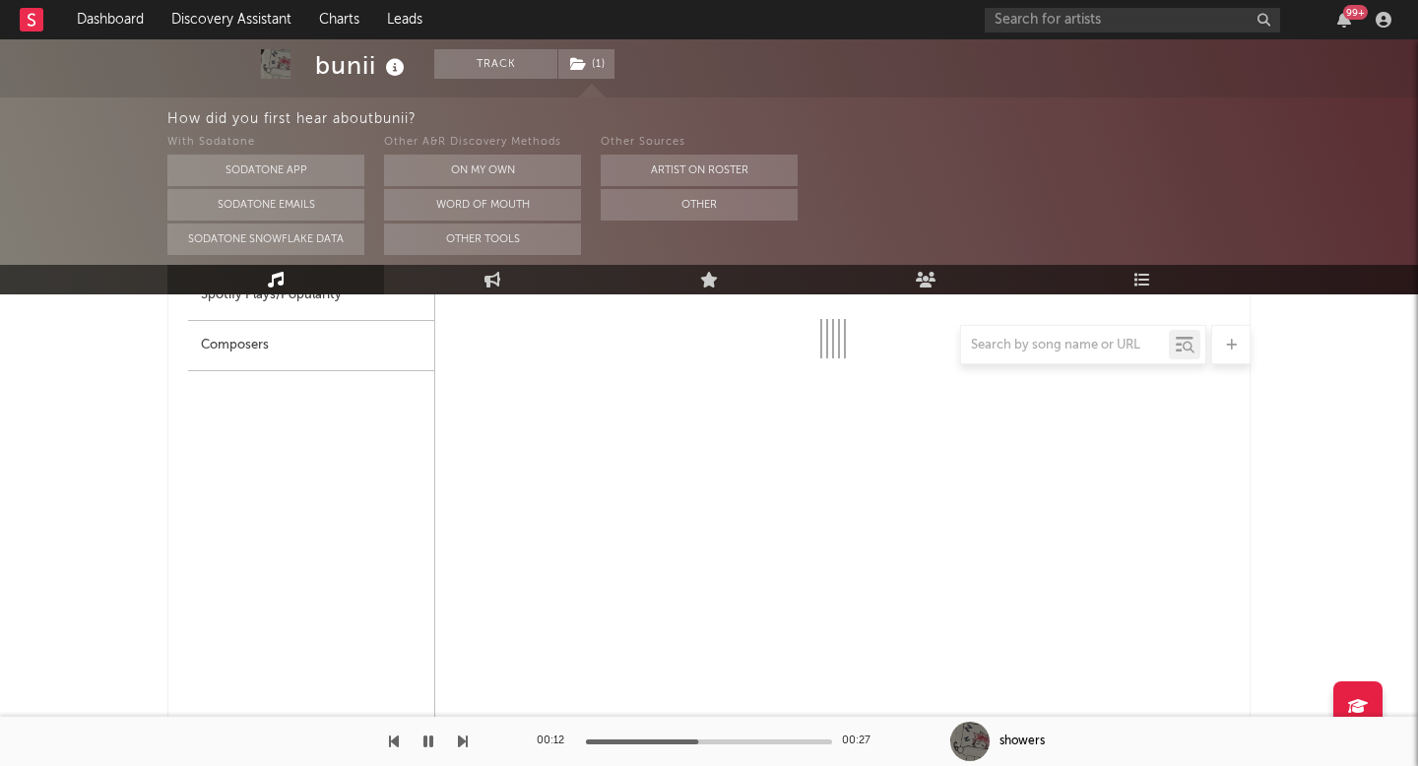
select select "6m"
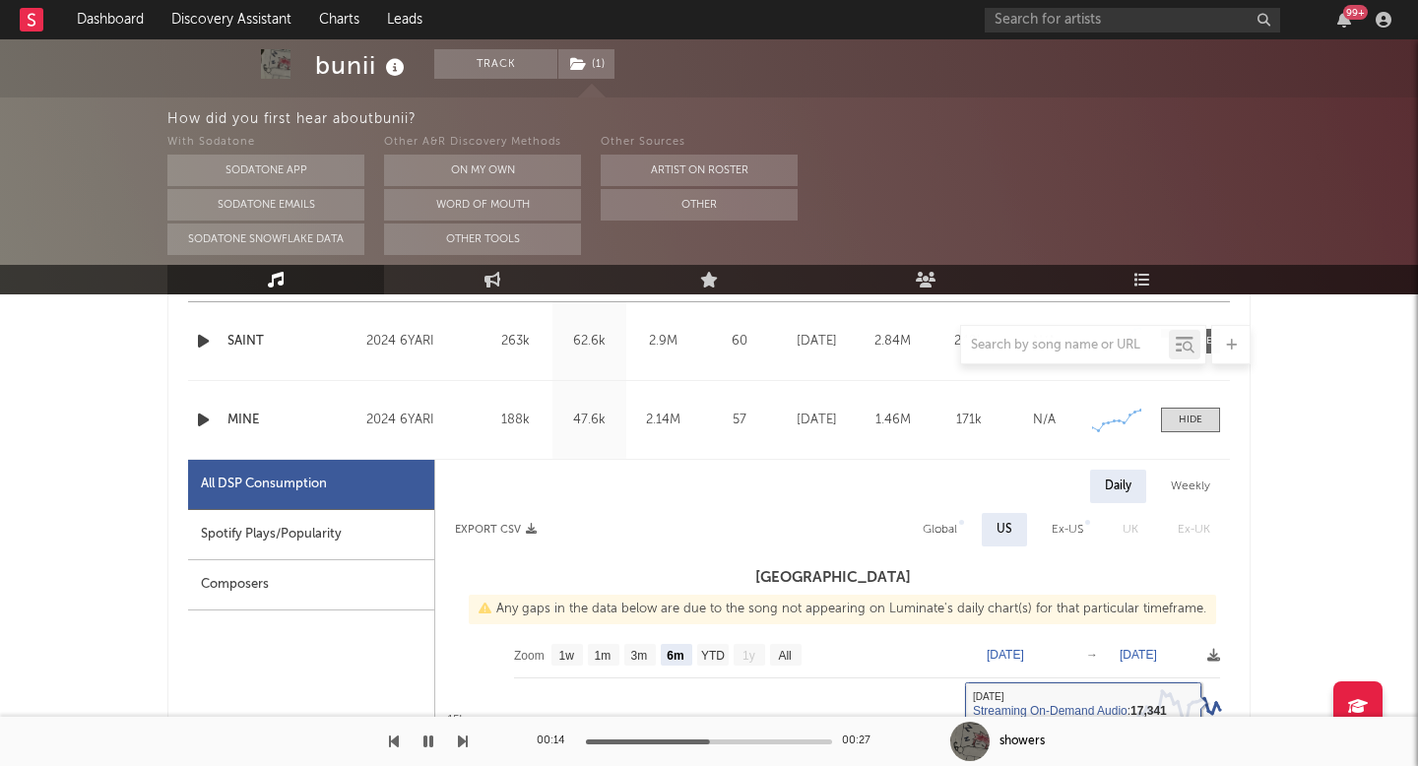
scroll to position [788, 0]
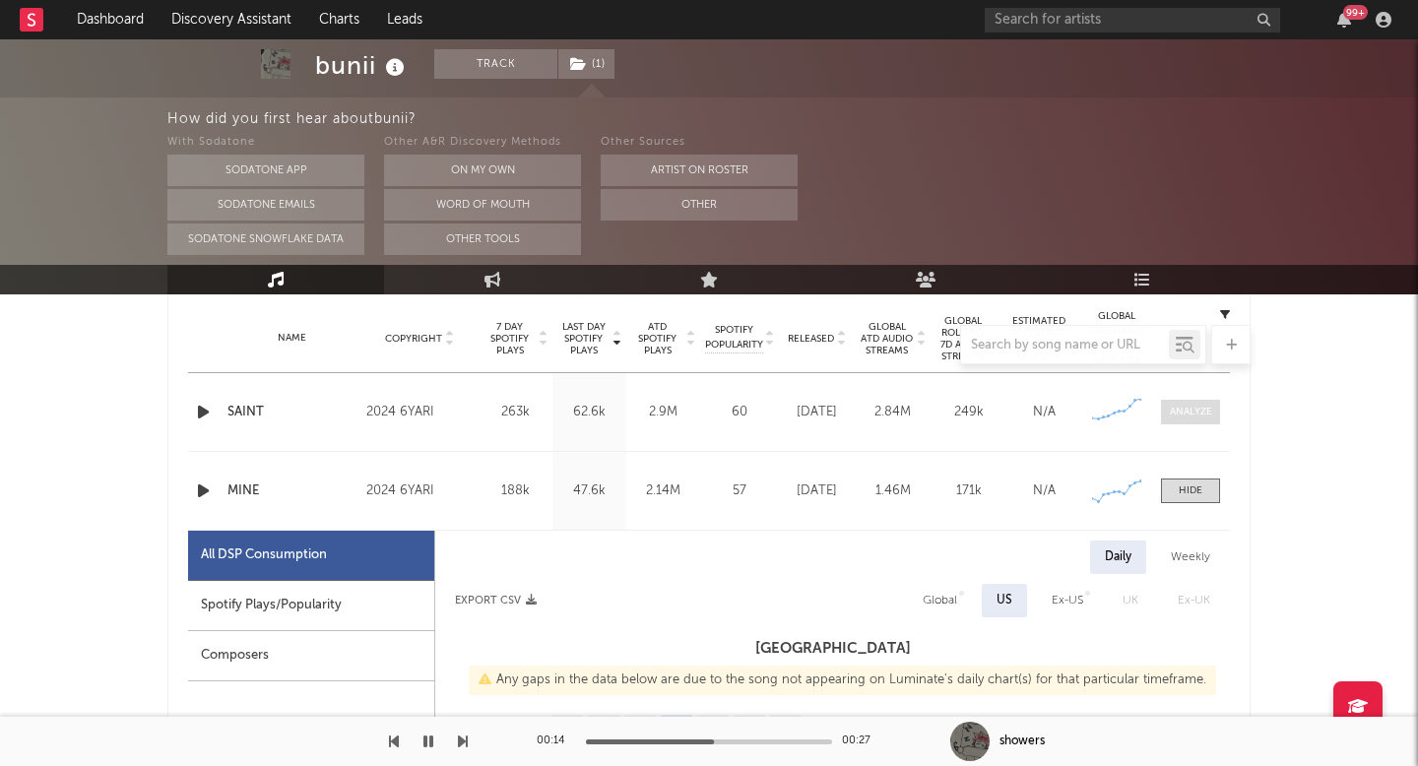
click at [1177, 400] on span at bounding box center [1190, 412] width 59 height 25
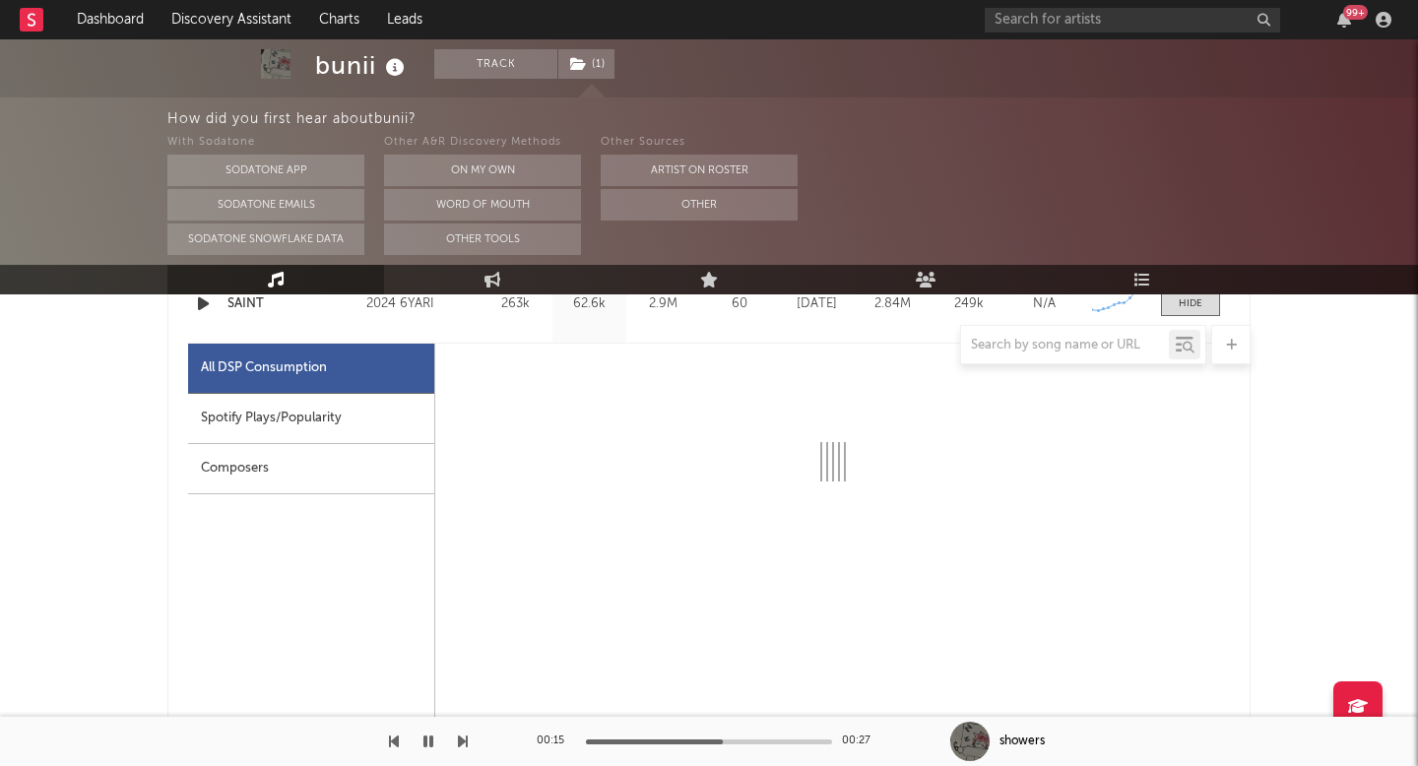
scroll to position [937, 0]
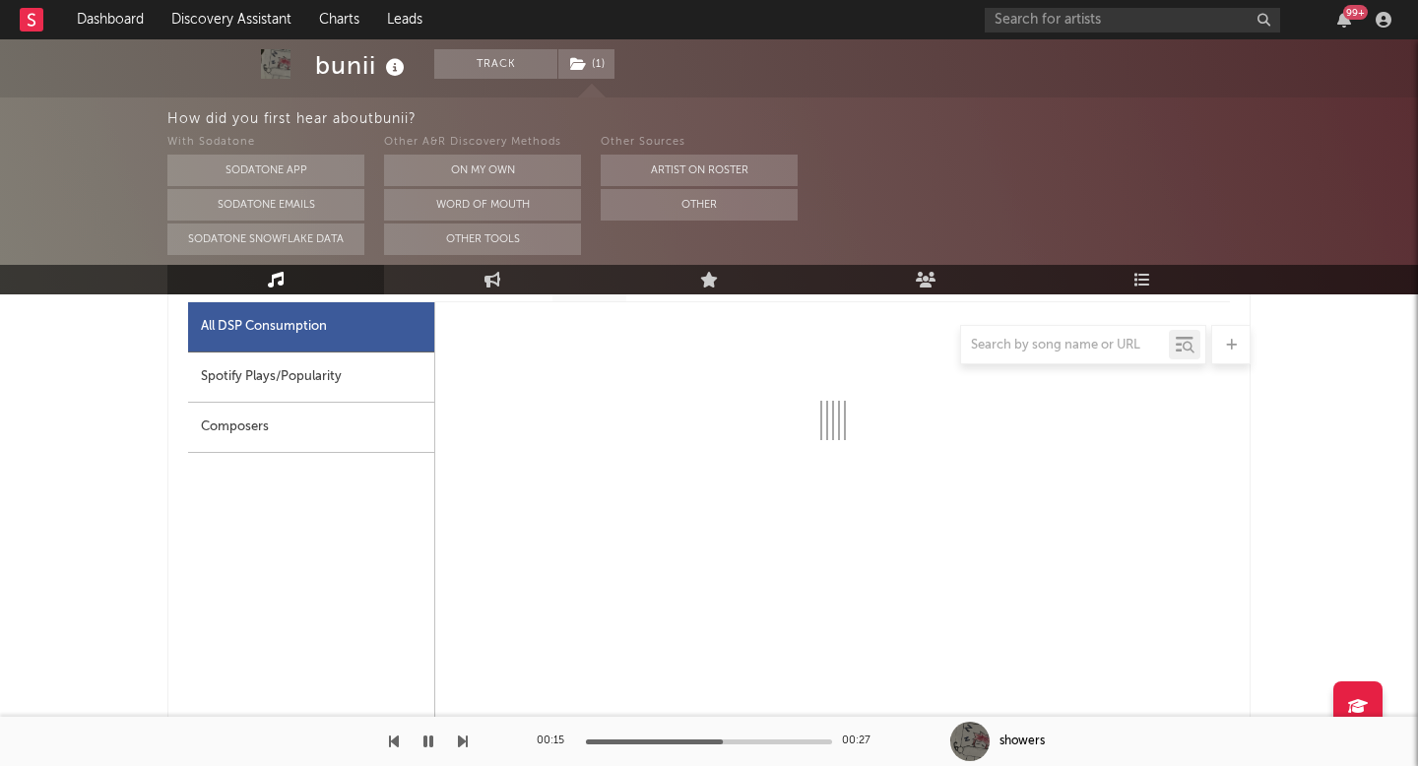
select select "6m"
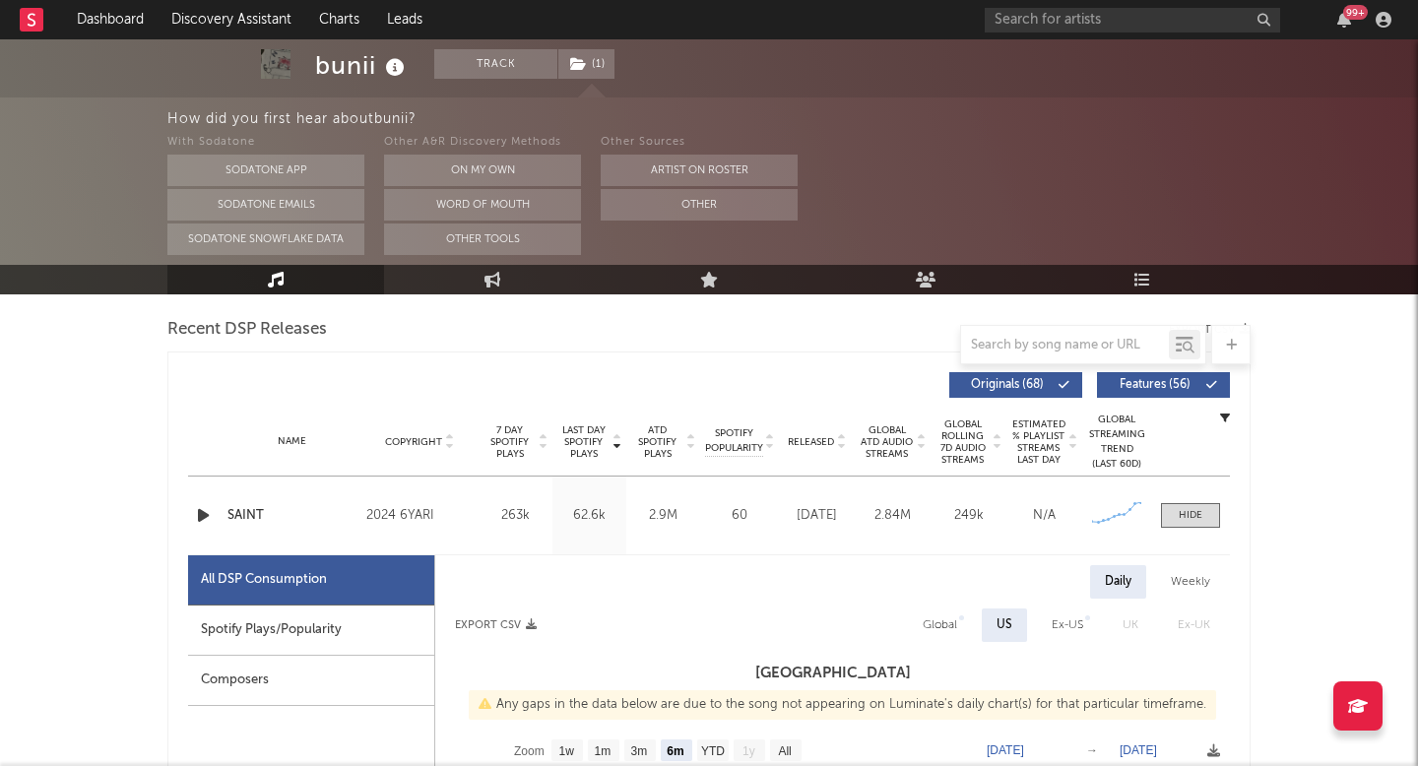
scroll to position [748, 0]
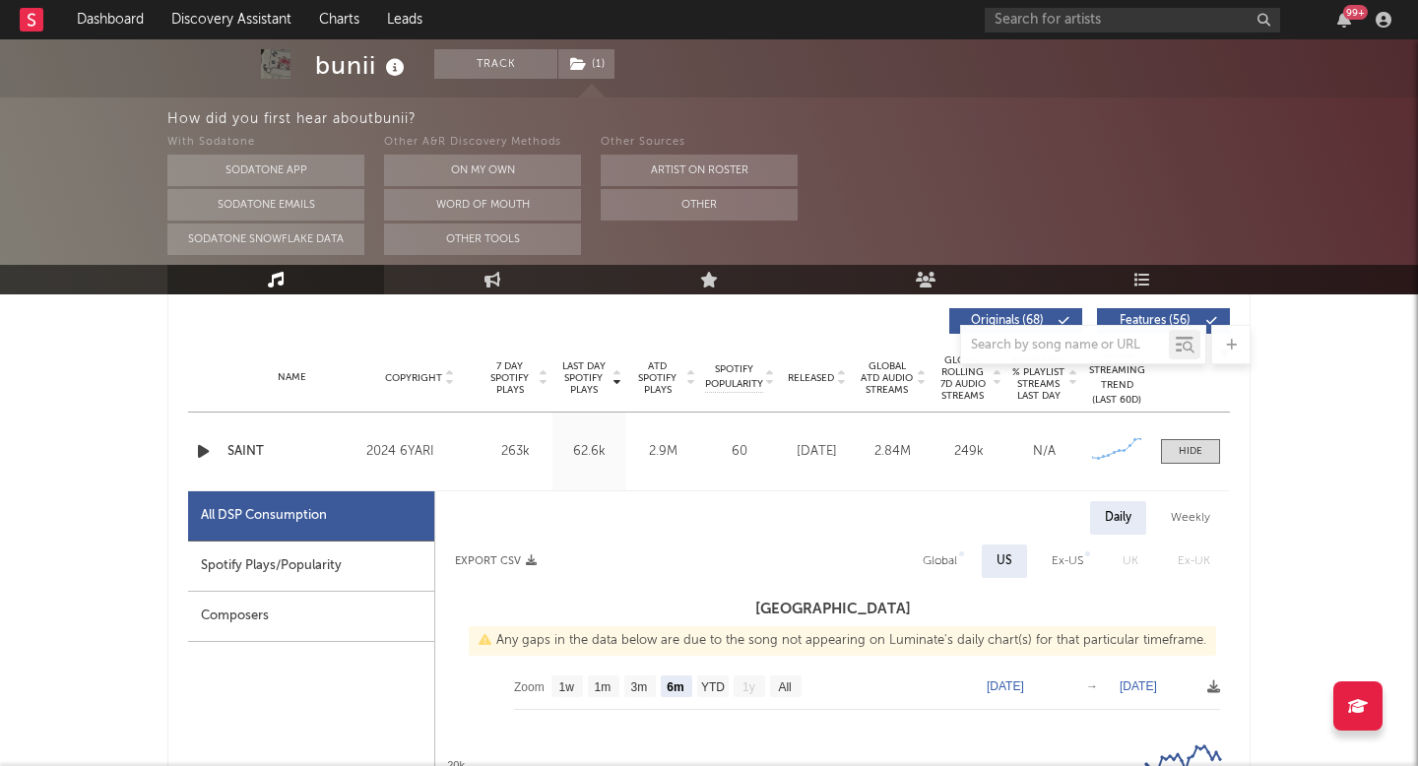
click at [1173, 437] on div "Name SAINT Copyright 2024 6YARI Label 6YARI Album Names SIX Composer Names 7 Da…" at bounding box center [709, 451] width 1042 height 78
click at [1173, 446] on span at bounding box center [1190, 451] width 59 height 25
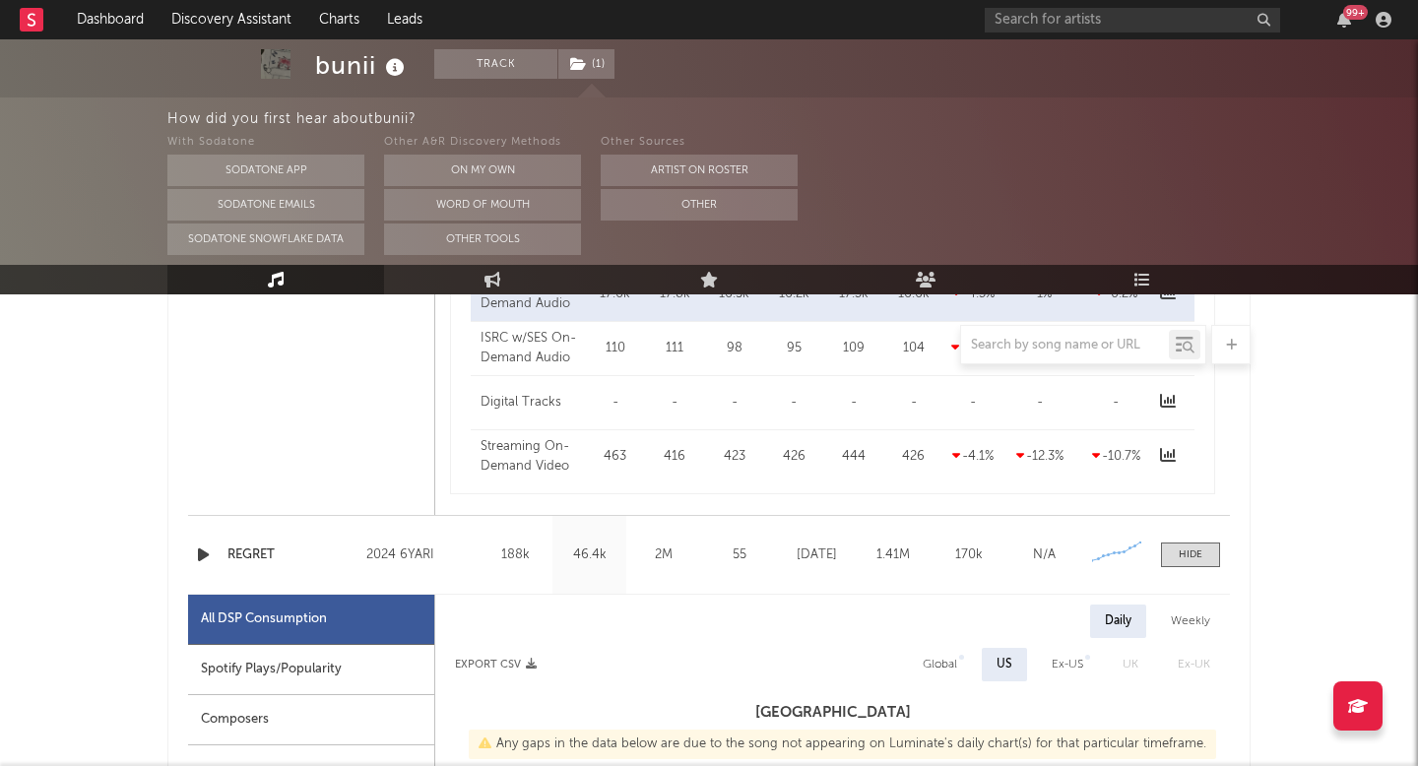
scroll to position [1871, 0]
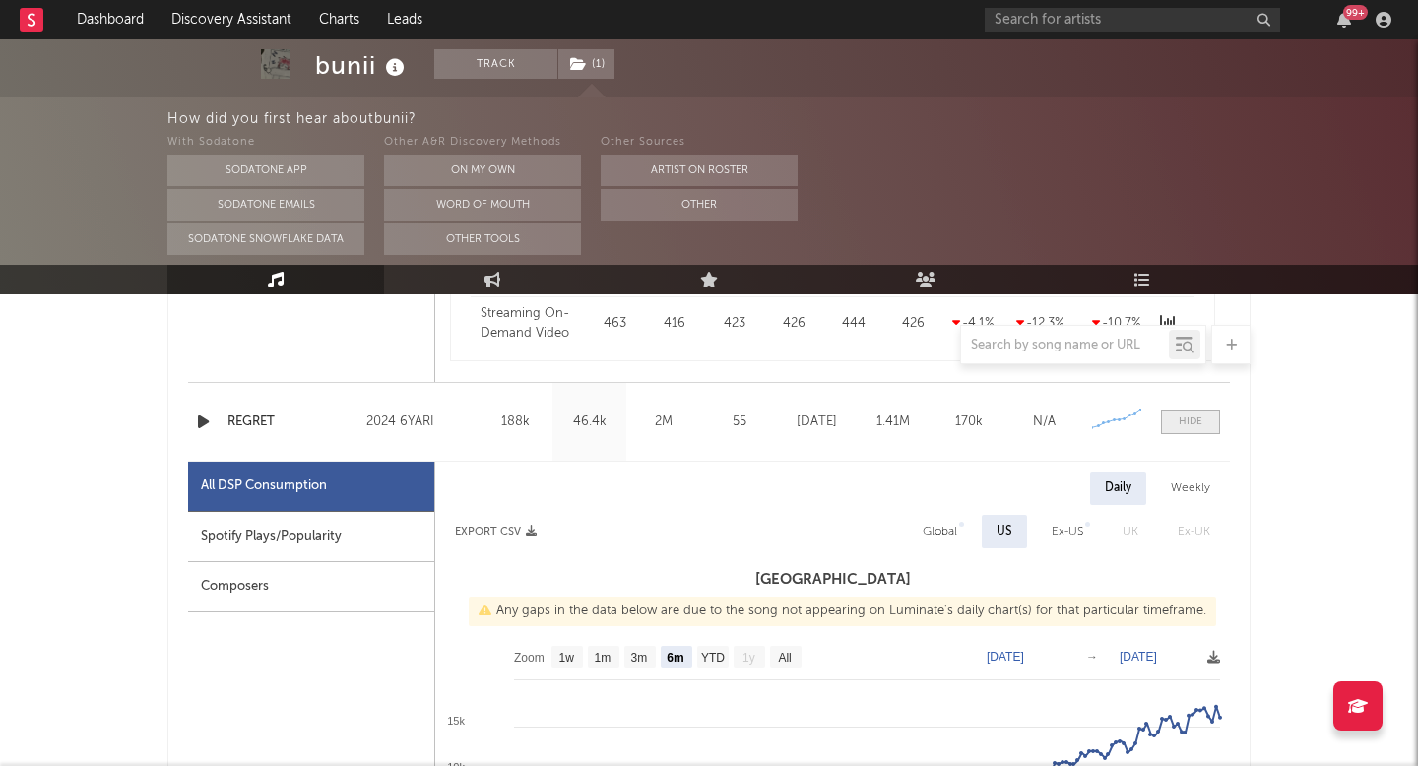
click at [1173, 411] on span at bounding box center [1190, 422] width 59 height 25
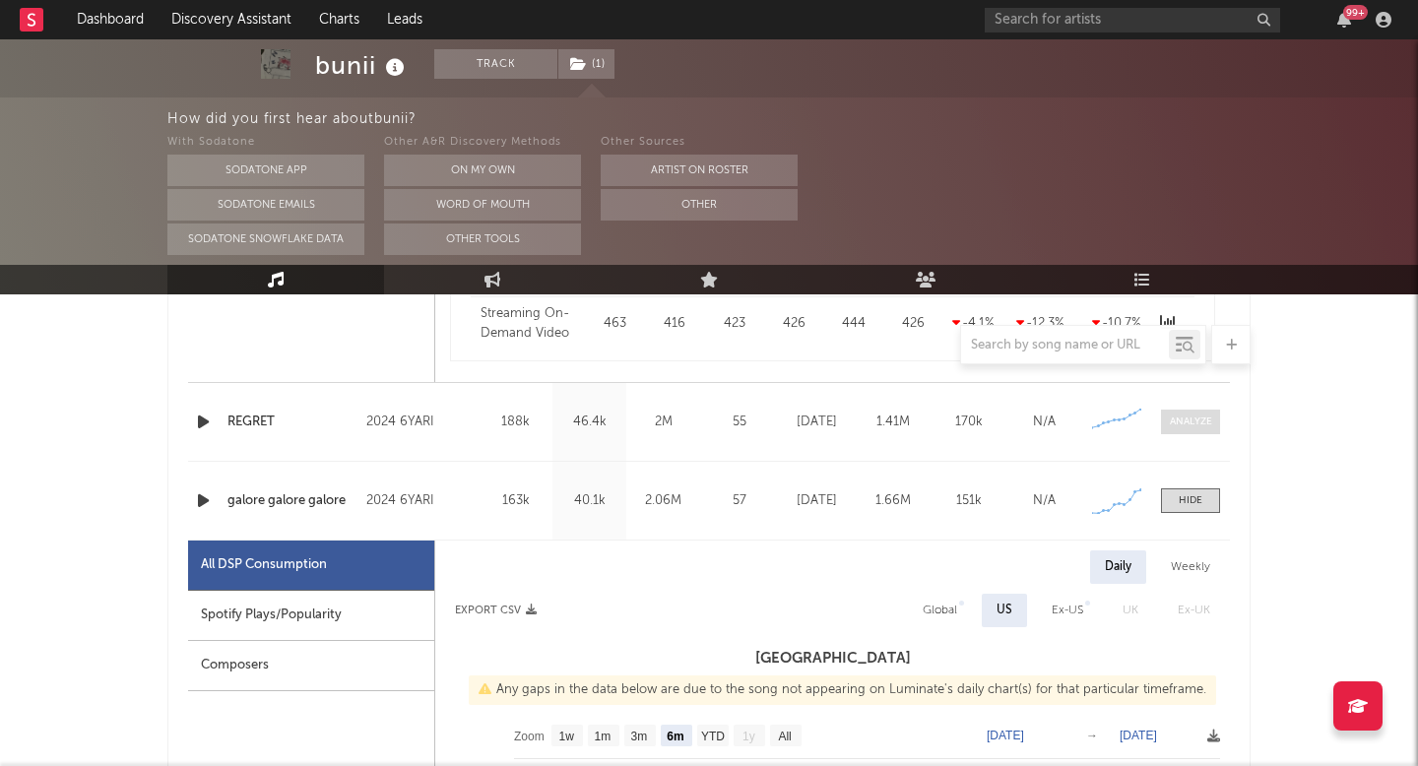
scroll to position [1984, 0]
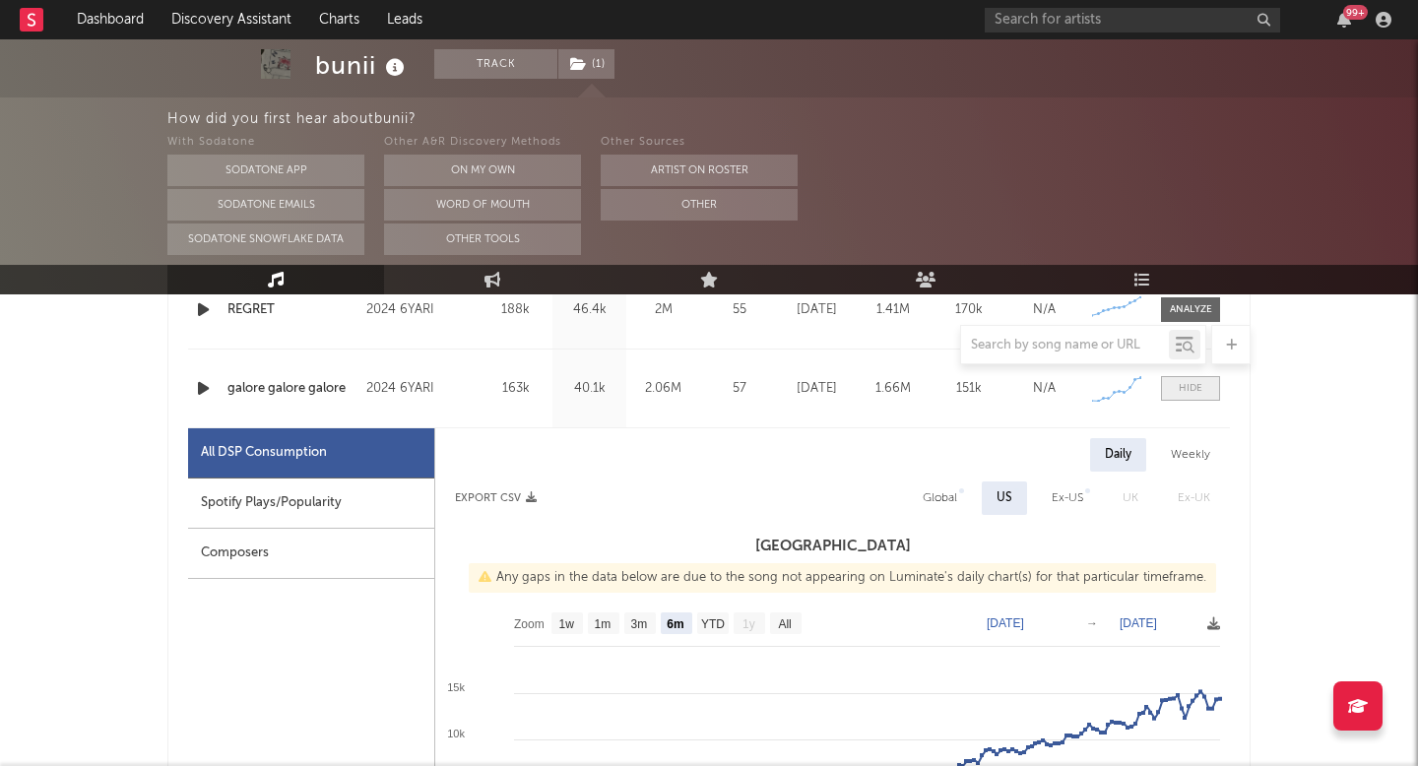
click at [1187, 399] on span at bounding box center [1190, 388] width 59 height 25
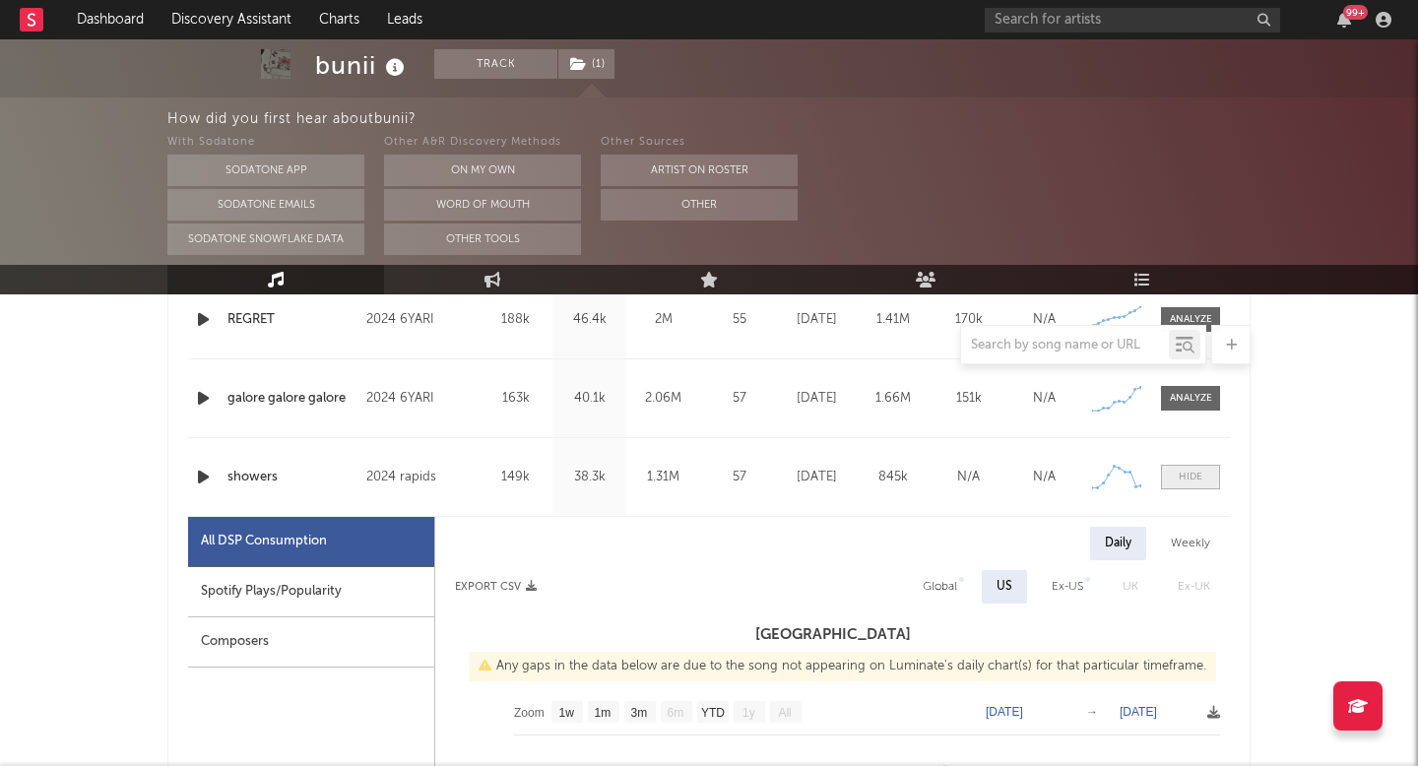
click at [1176, 476] on span at bounding box center [1190, 477] width 59 height 25
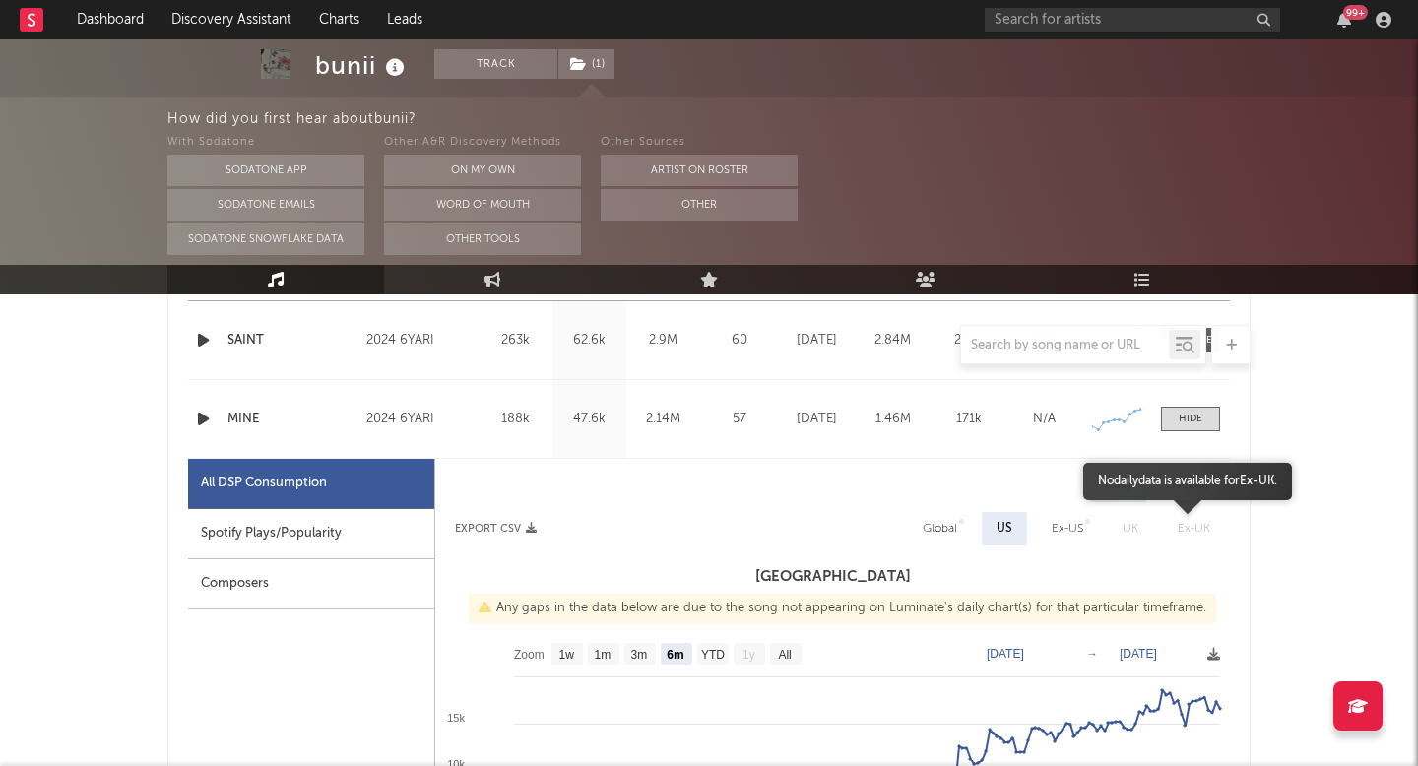
scroll to position [852, 0]
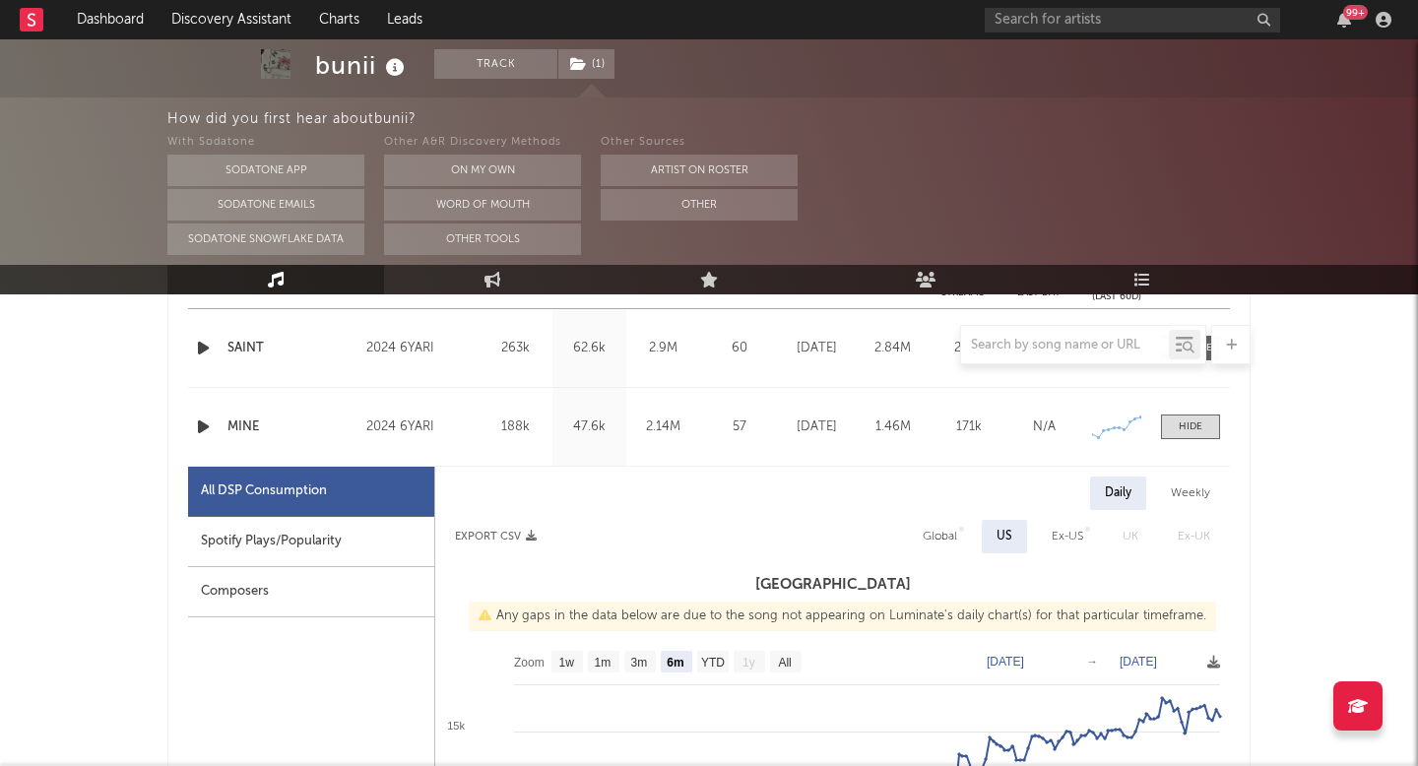
click at [1191, 495] on div "Weekly" at bounding box center [1190, 492] width 69 height 33
select select "6m"
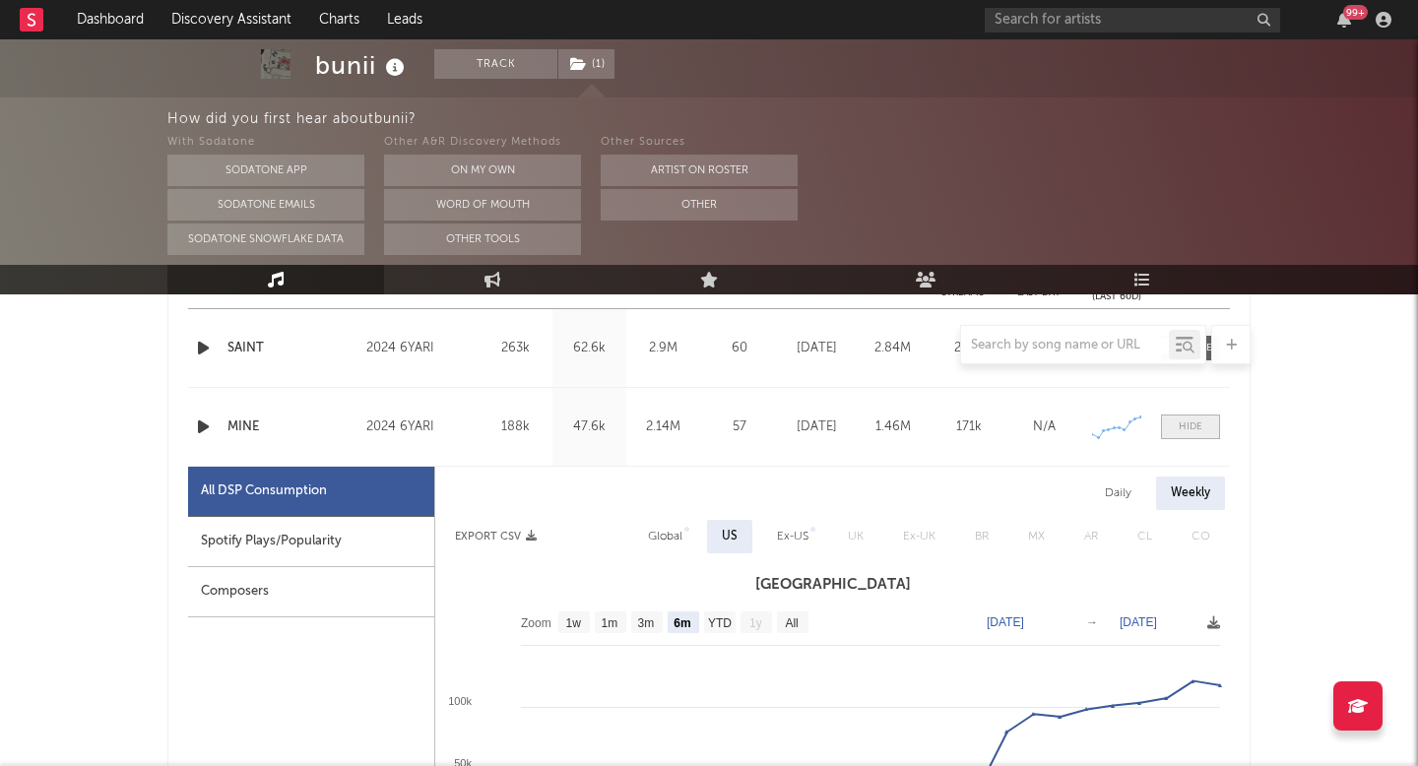
click at [1194, 431] on div at bounding box center [1190, 426] width 24 height 15
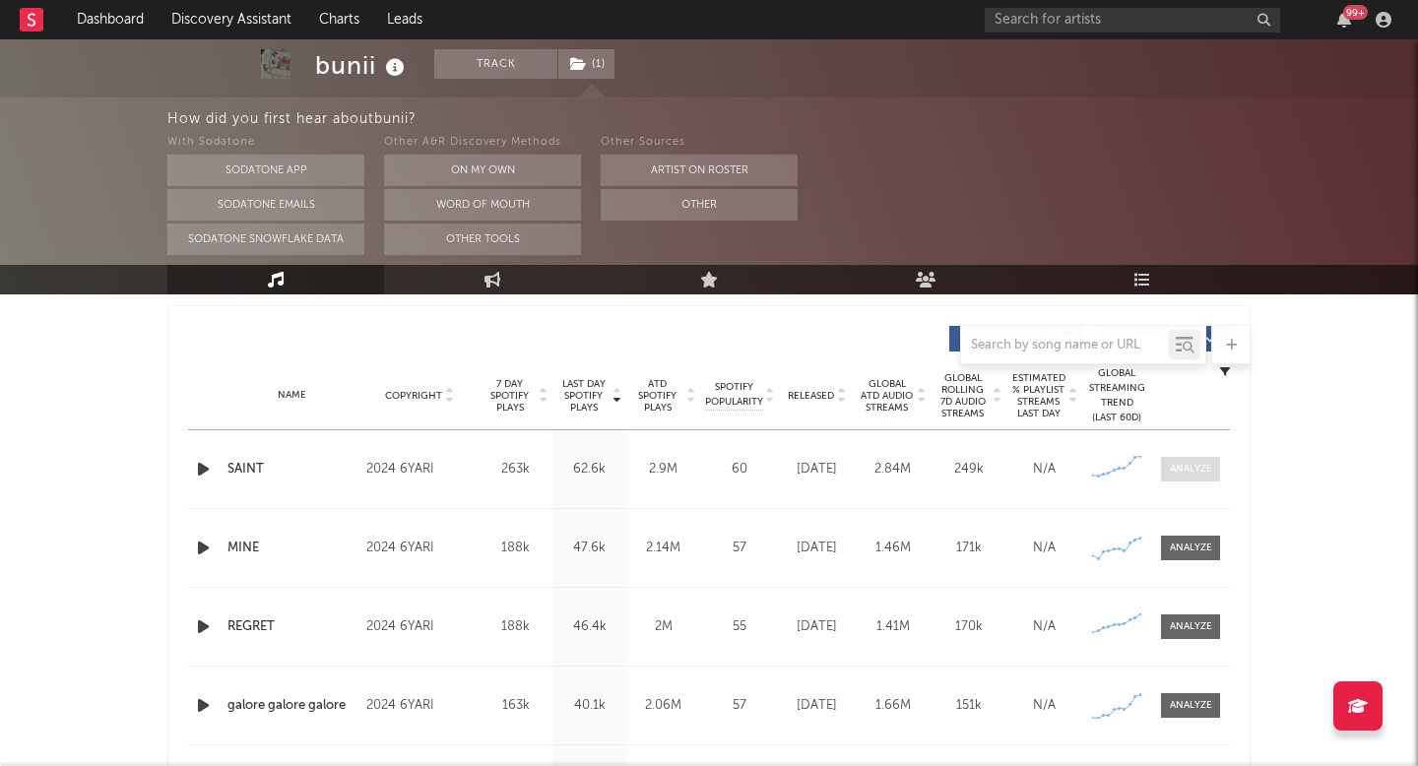
click at [1189, 474] on div at bounding box center [1191, 469] width 42 height 15
select select "6m"
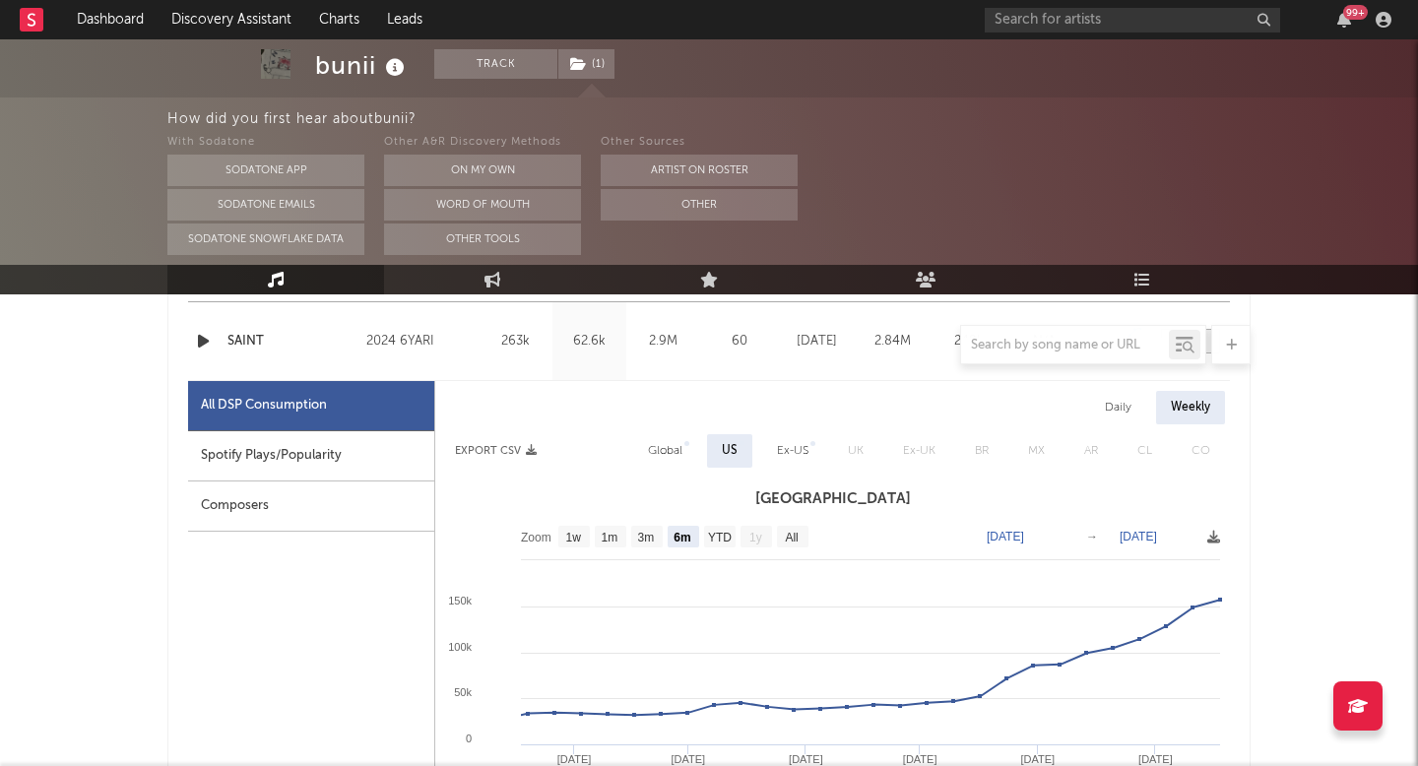
scroll to position [911, 0]
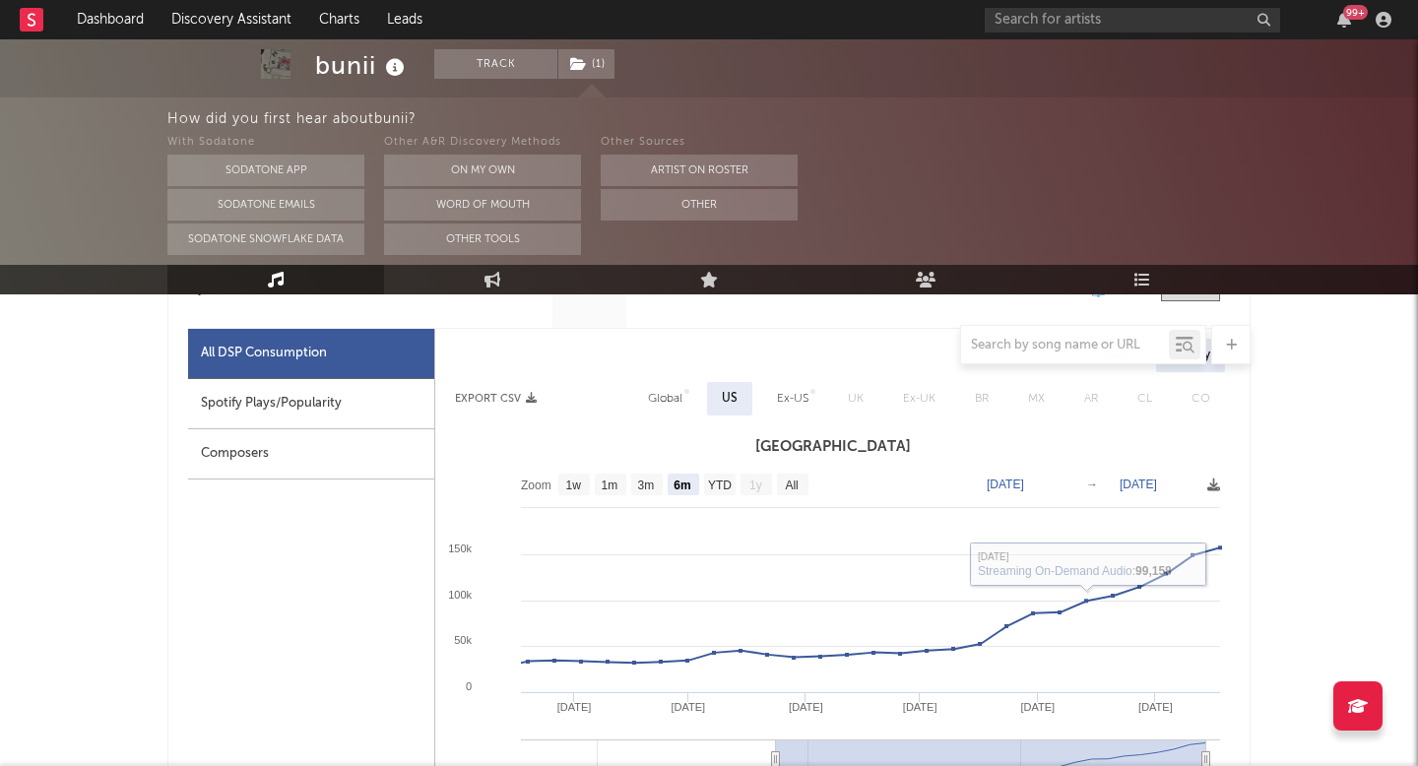
click at [658, 390] on div "Global" at bounding box center [665, 399] width 34 height 24
select select "6m"
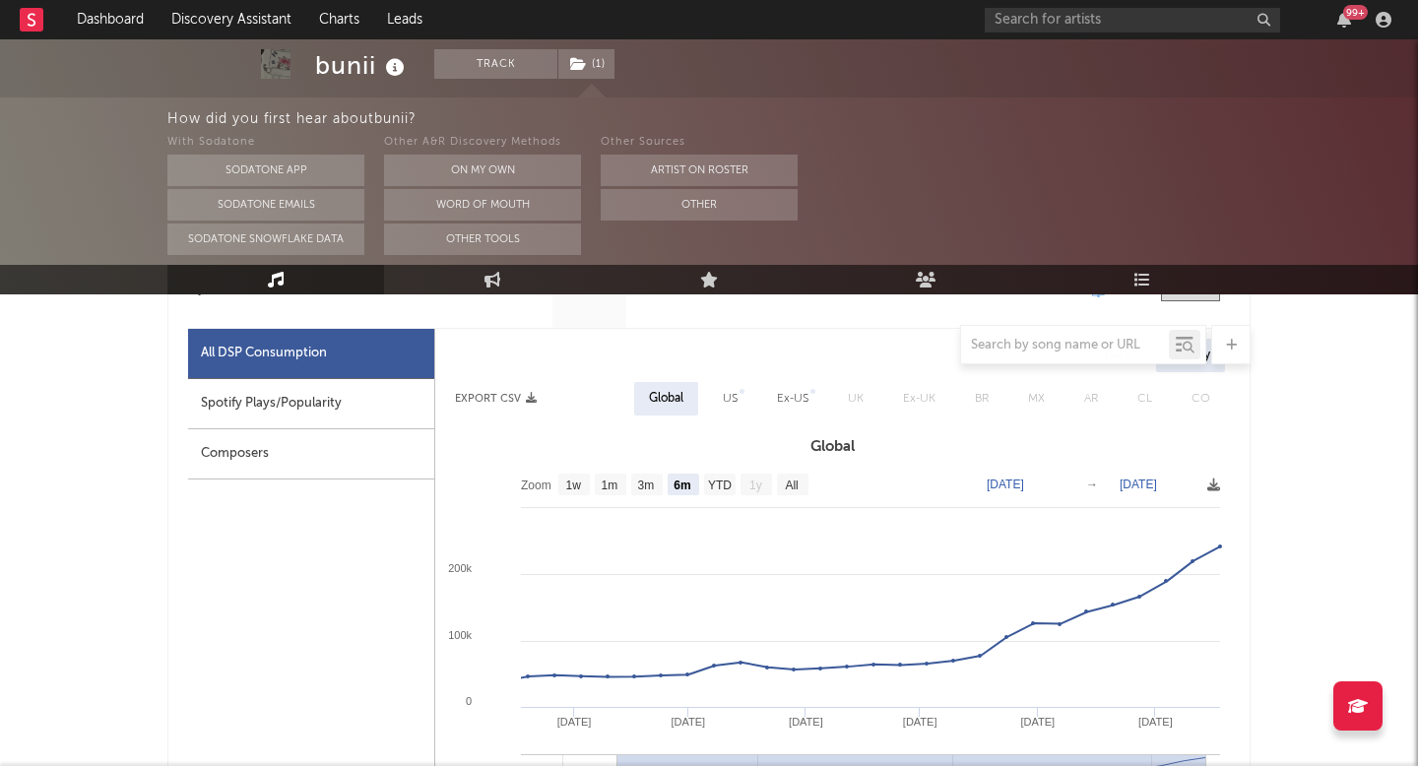
click at [769, 390] on div "Ex-US" at bounding box center [792, 398] width 61 height 33
select select "1w"
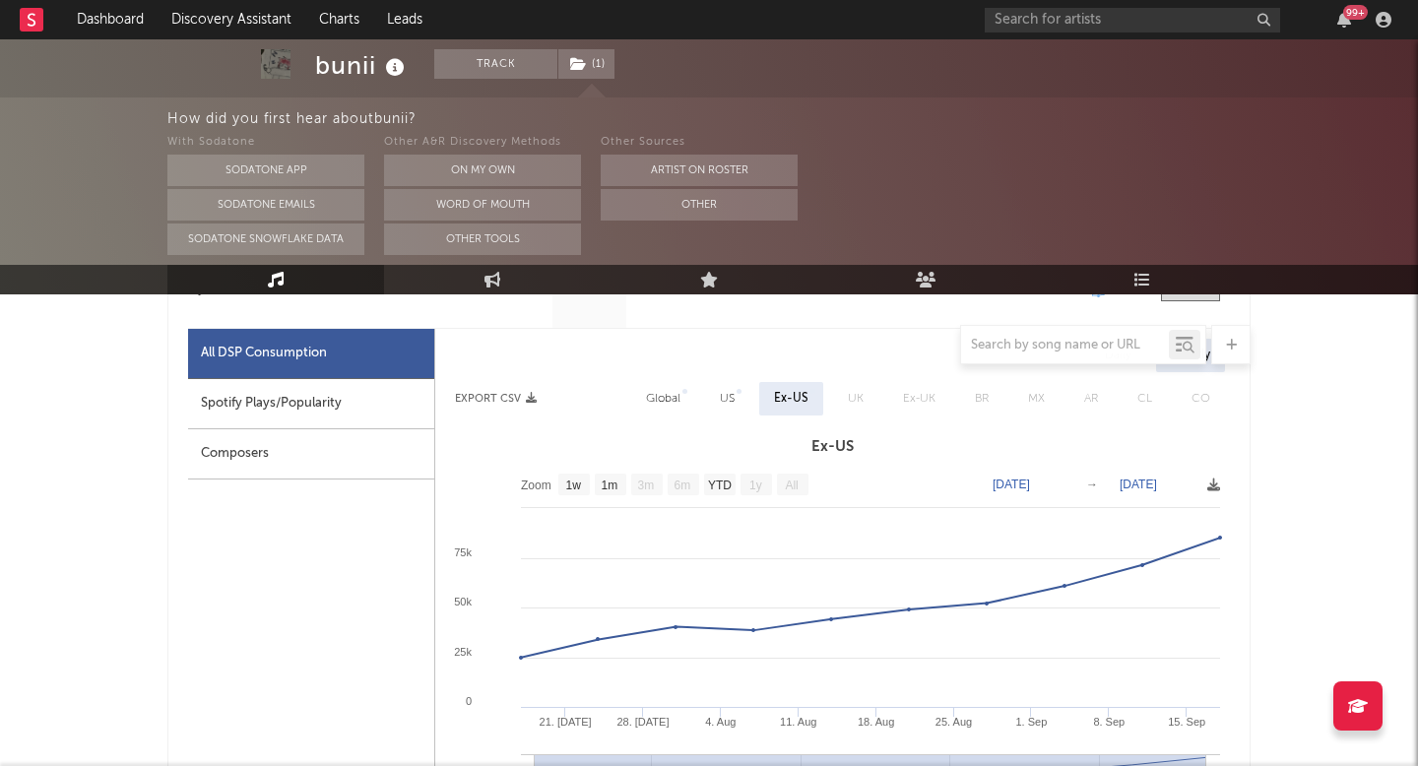
click at [727, 390] on div "US" at bounding box center [727, 399] width 15 height 24
select select "6m"
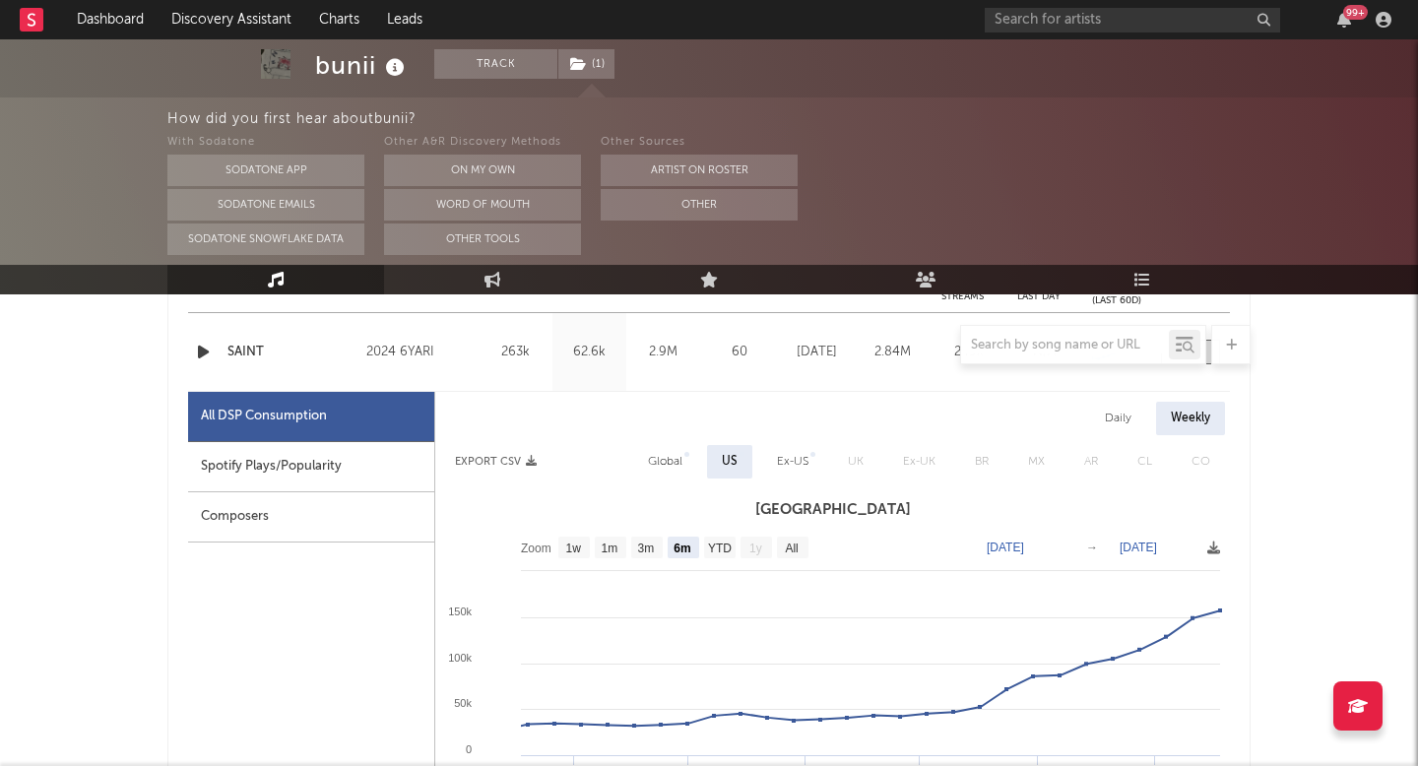
scroll to position [845, 0]
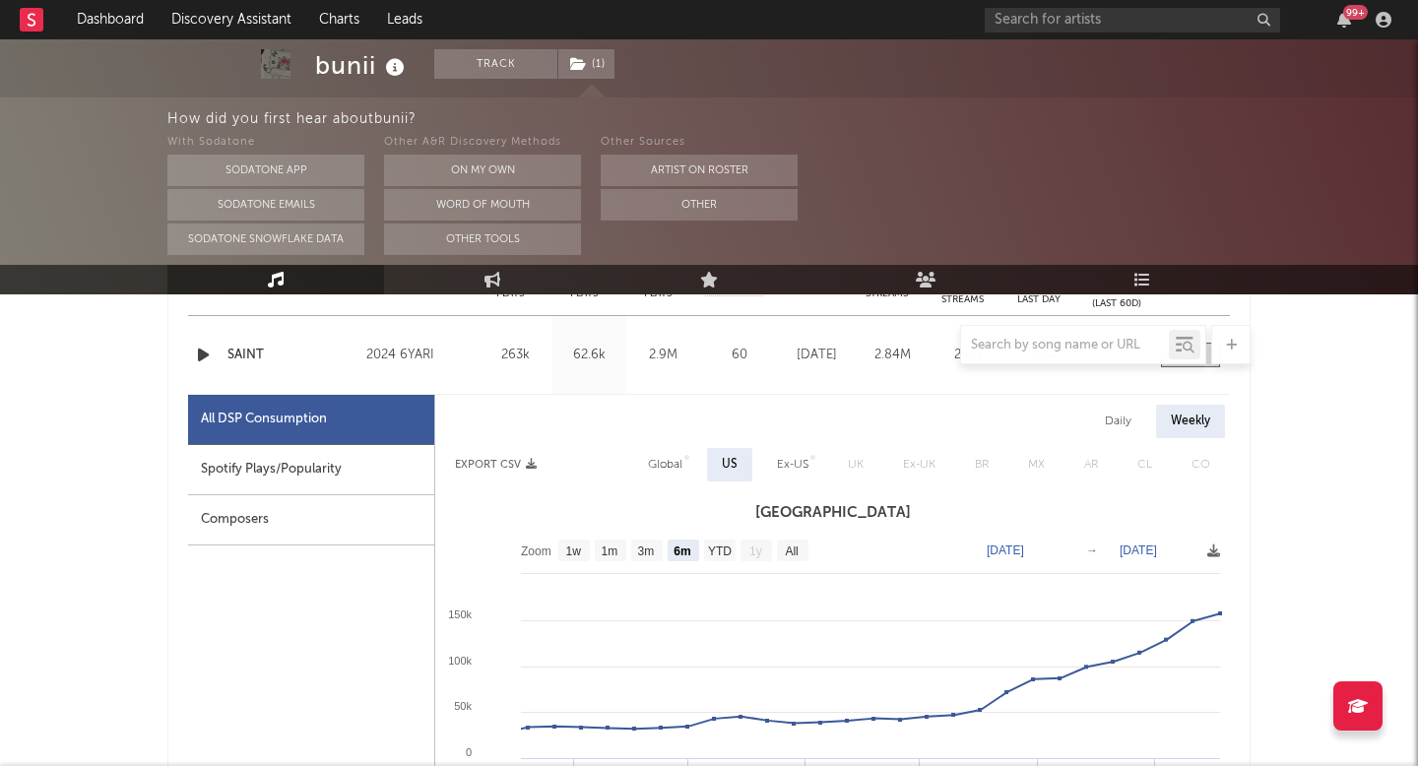
click at [1133, 418] on div "Daily" at bounding box center [1118, 421] width 56 height 33
select select "6m"
